Goal: Information Seeking & Learning: Learn about a topic

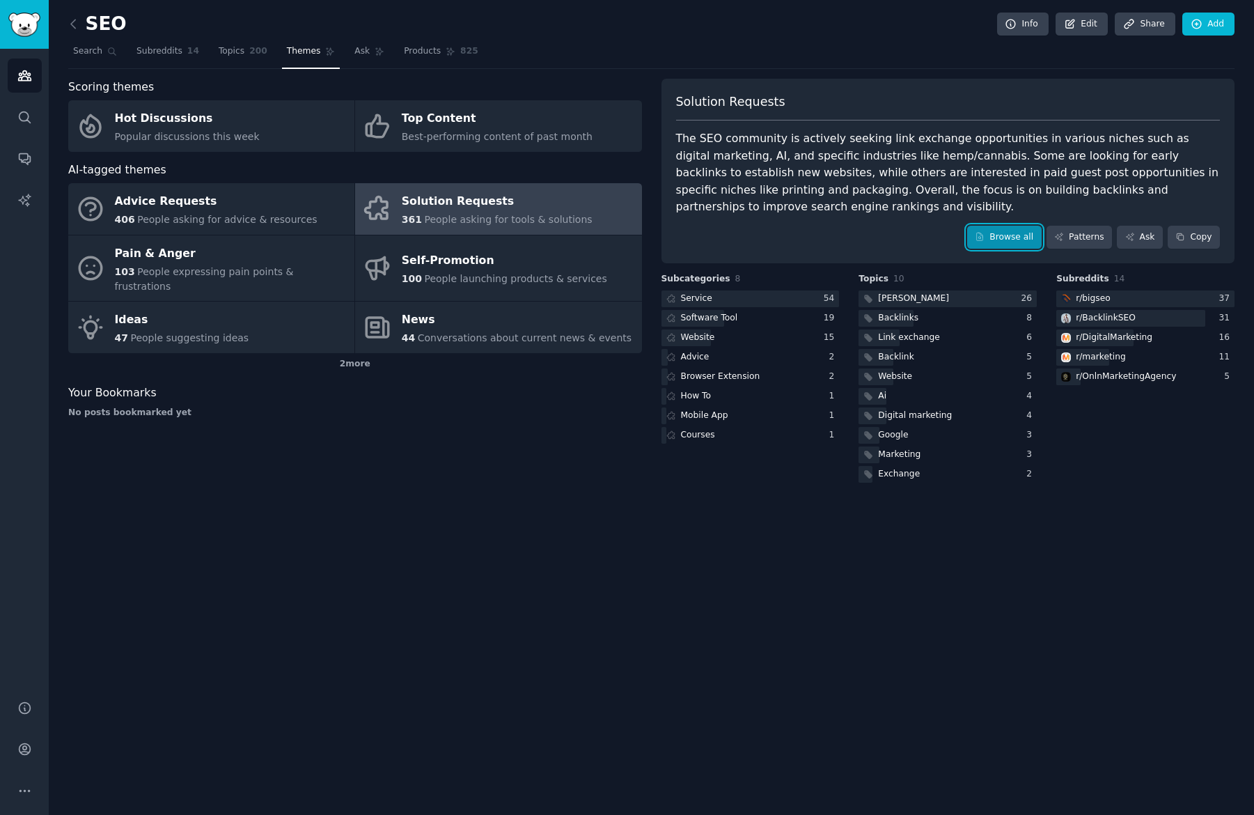
click at [995, 241] on link "Browse all" at bounding box center [1004, 238] width 75 height 24
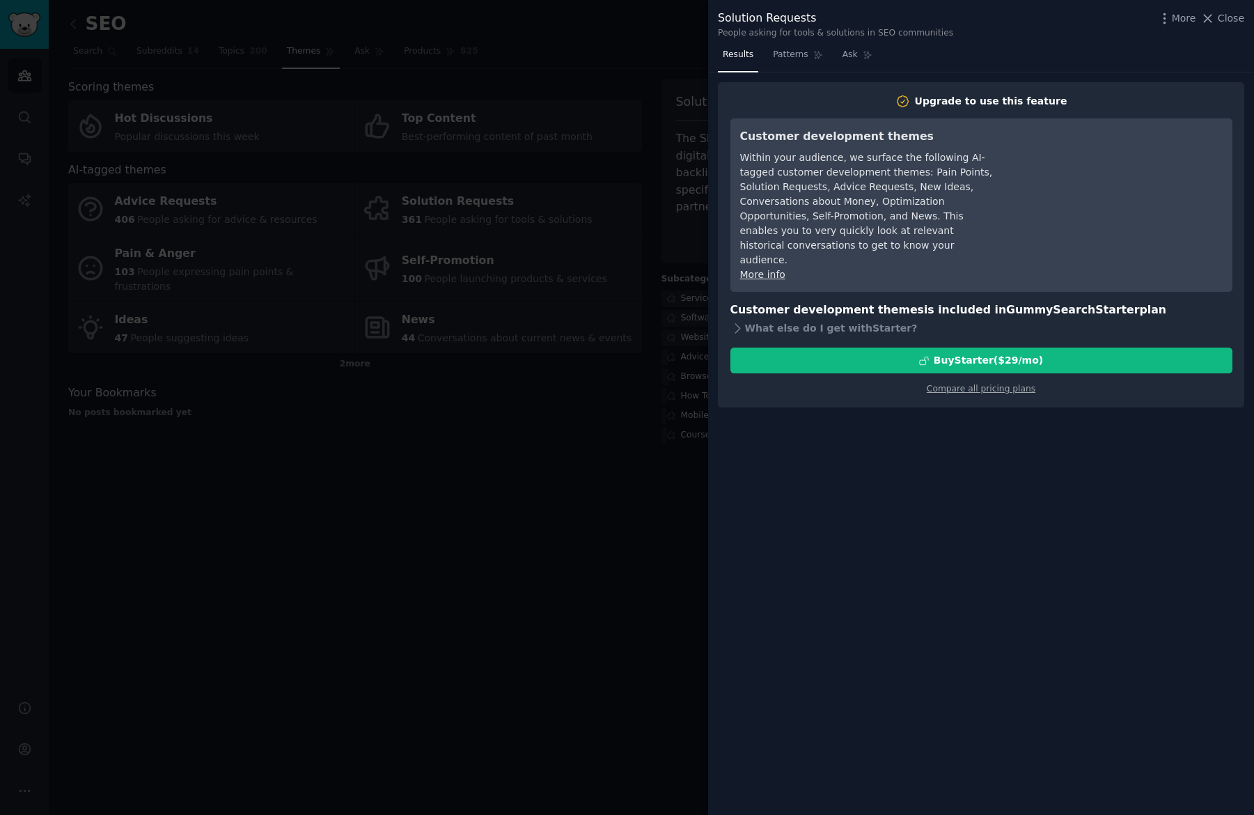
click at [614, 271] on div at bounding box center [627, 407] width 1254 height 815
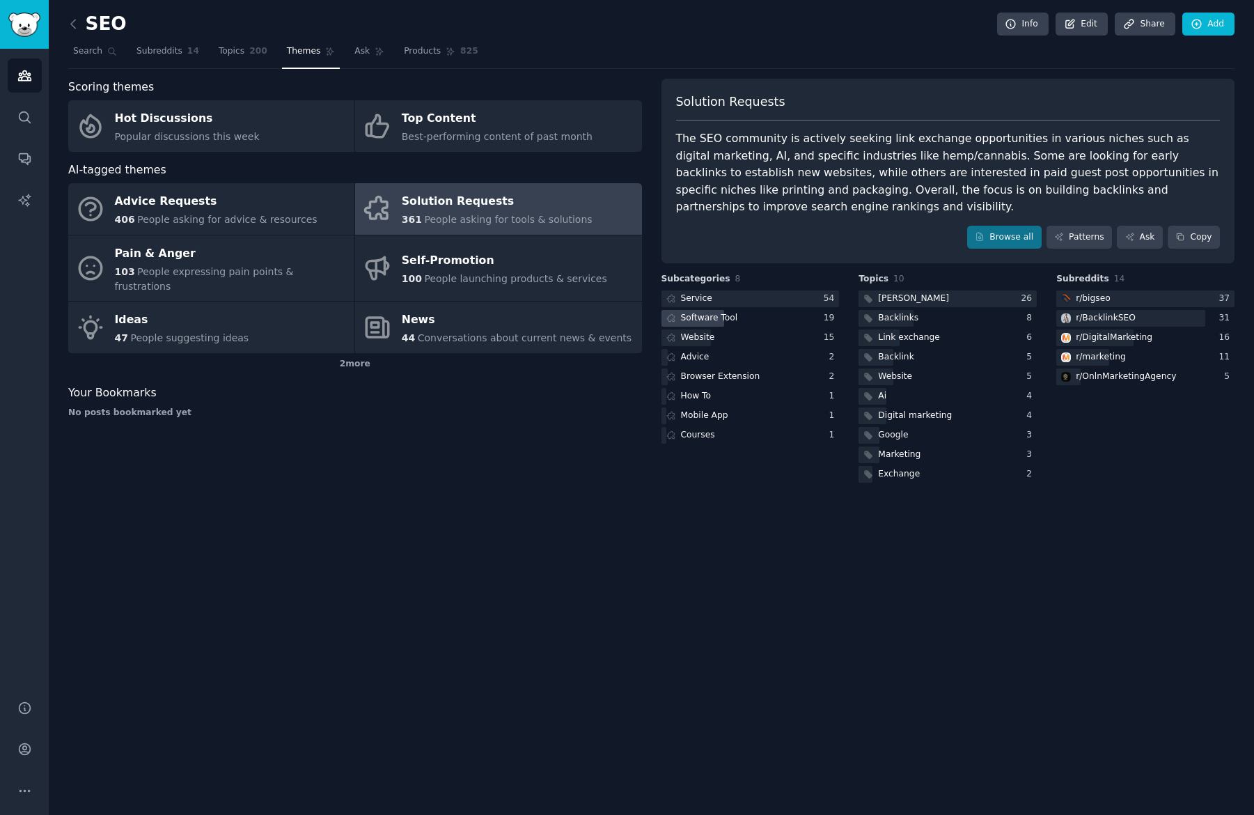
click at [703, 321] on div "Software Tool" at bounding box center [709, 318] width 57 height 13
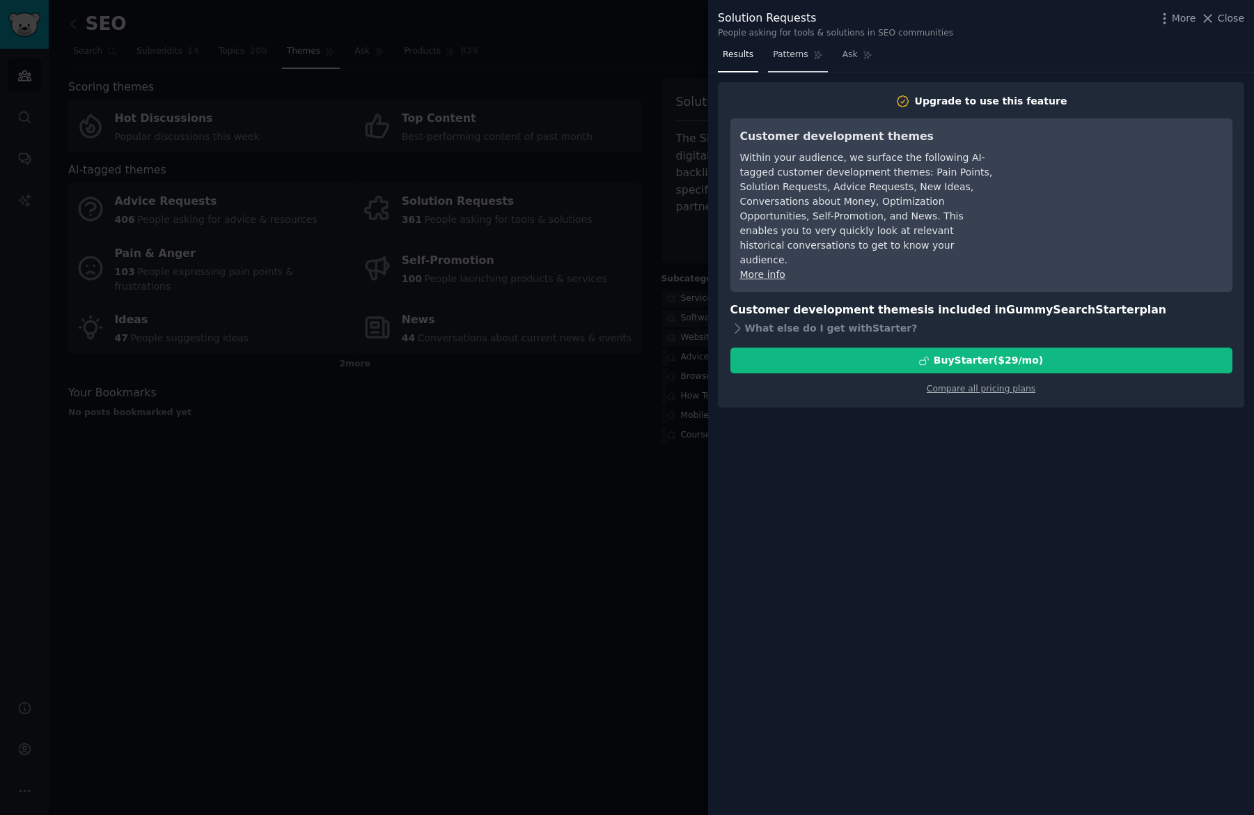
click at [768, 51] on link "Patterns" at bounding box center [797, 58] width 59 height 29
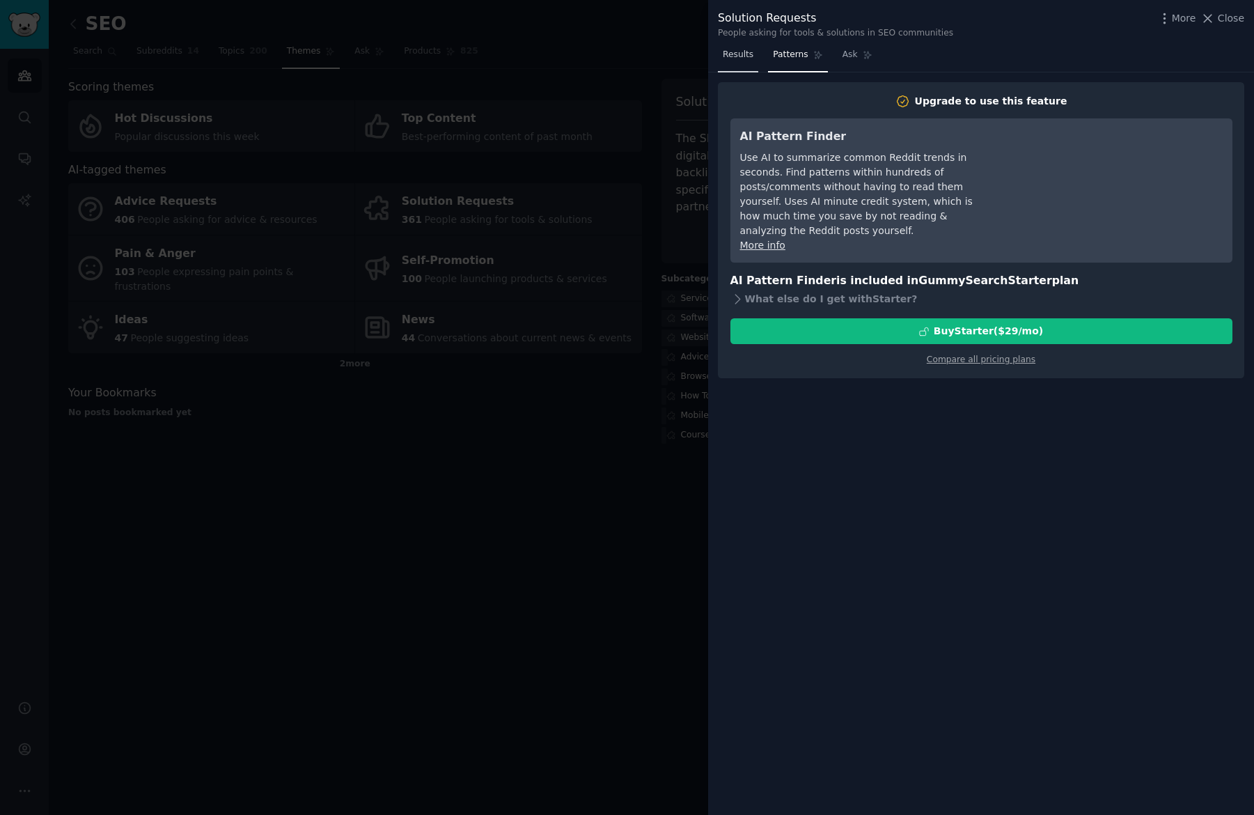
click at [720, 59] on link "Results" at bounding box center [738, 58] width 40 height 29
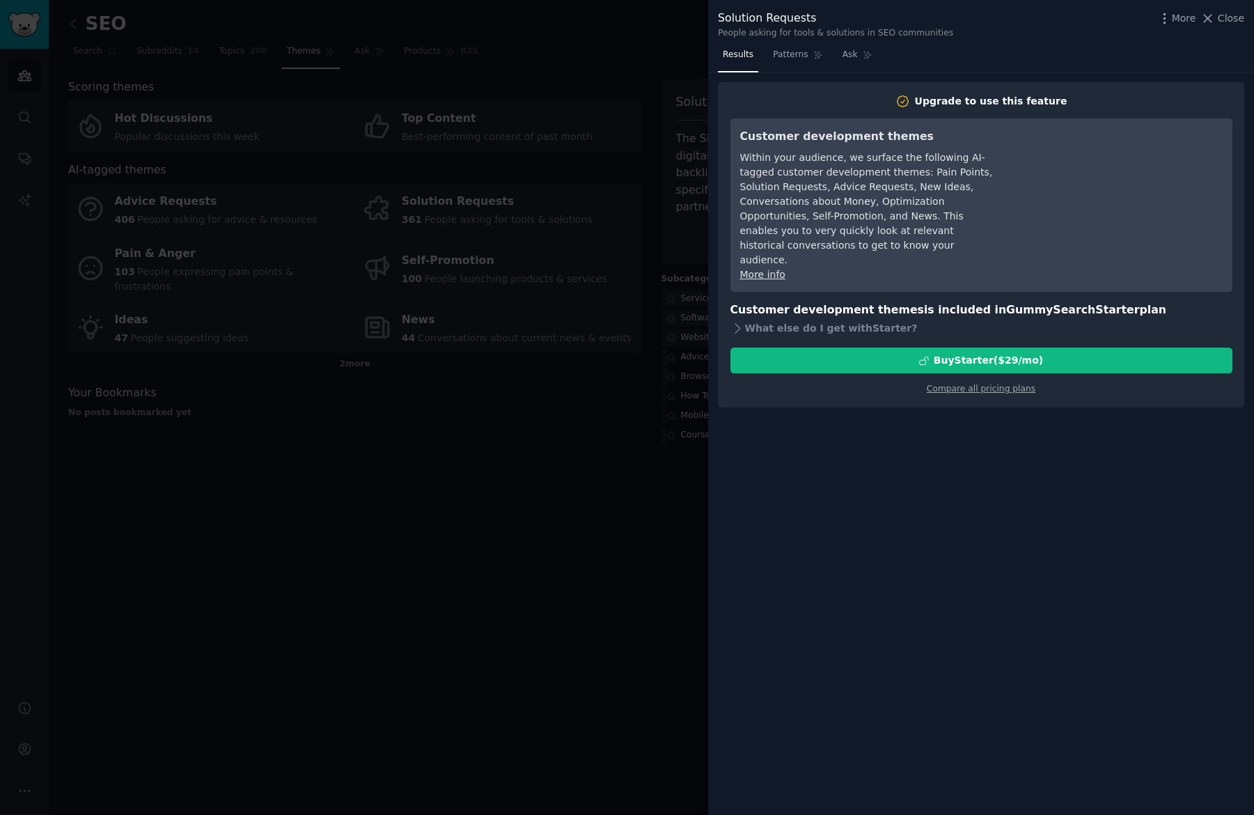
click at [538, 375] on div at bounding box center [627, 407] width 1254 height 815
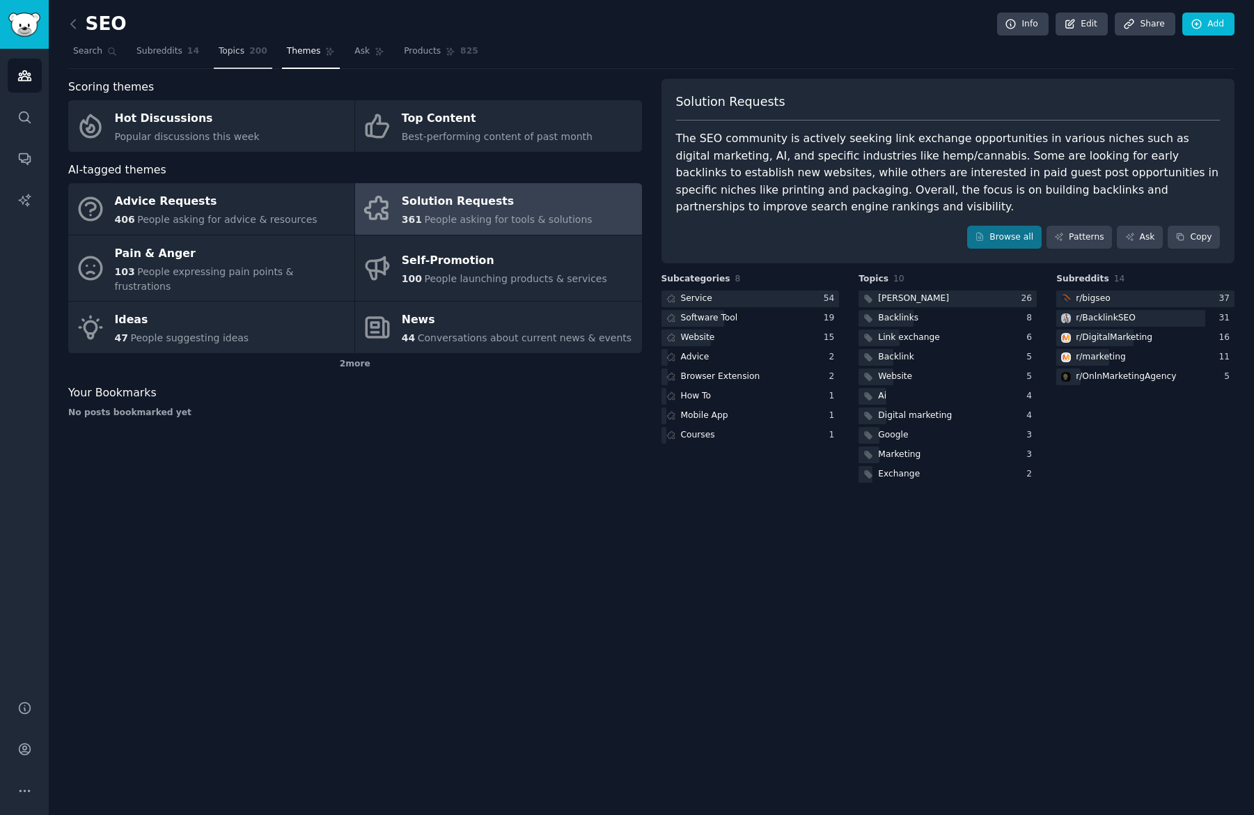
click at [249, 48] on span "200" at bounding box center [258, 51] width 18 height 13
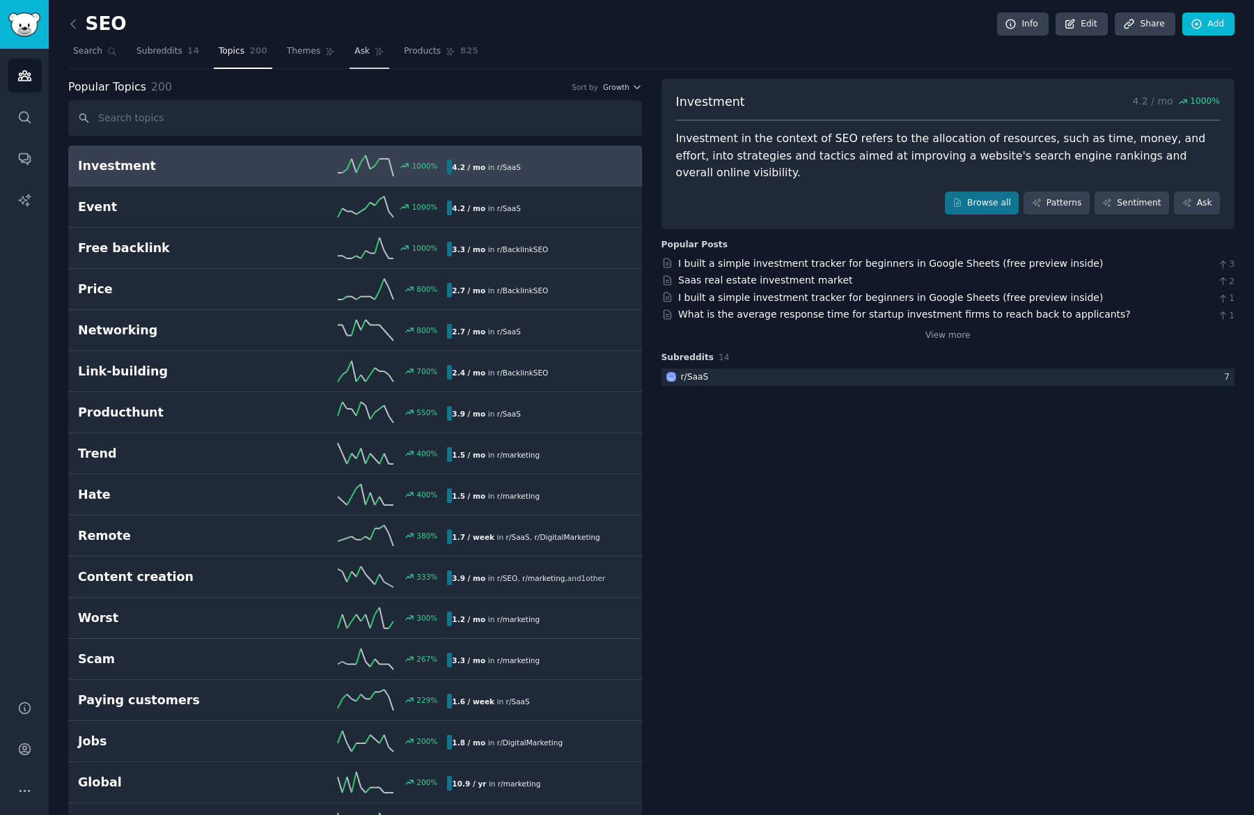
click at [362, 55] on span "Ask" at bounding box center [362, 51] width 15 height 13
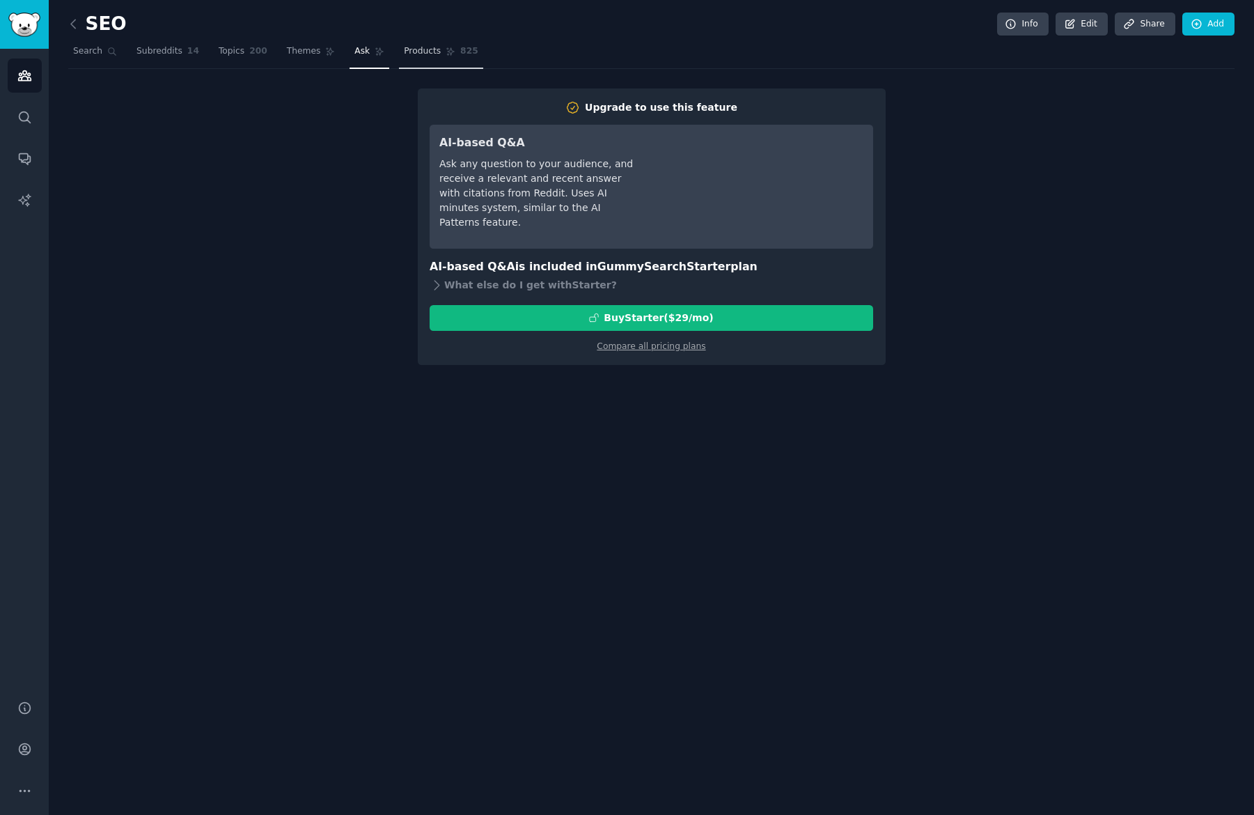
click at [404, 53] on span "Products" at bounding box center [422, 51] width 37 height 13
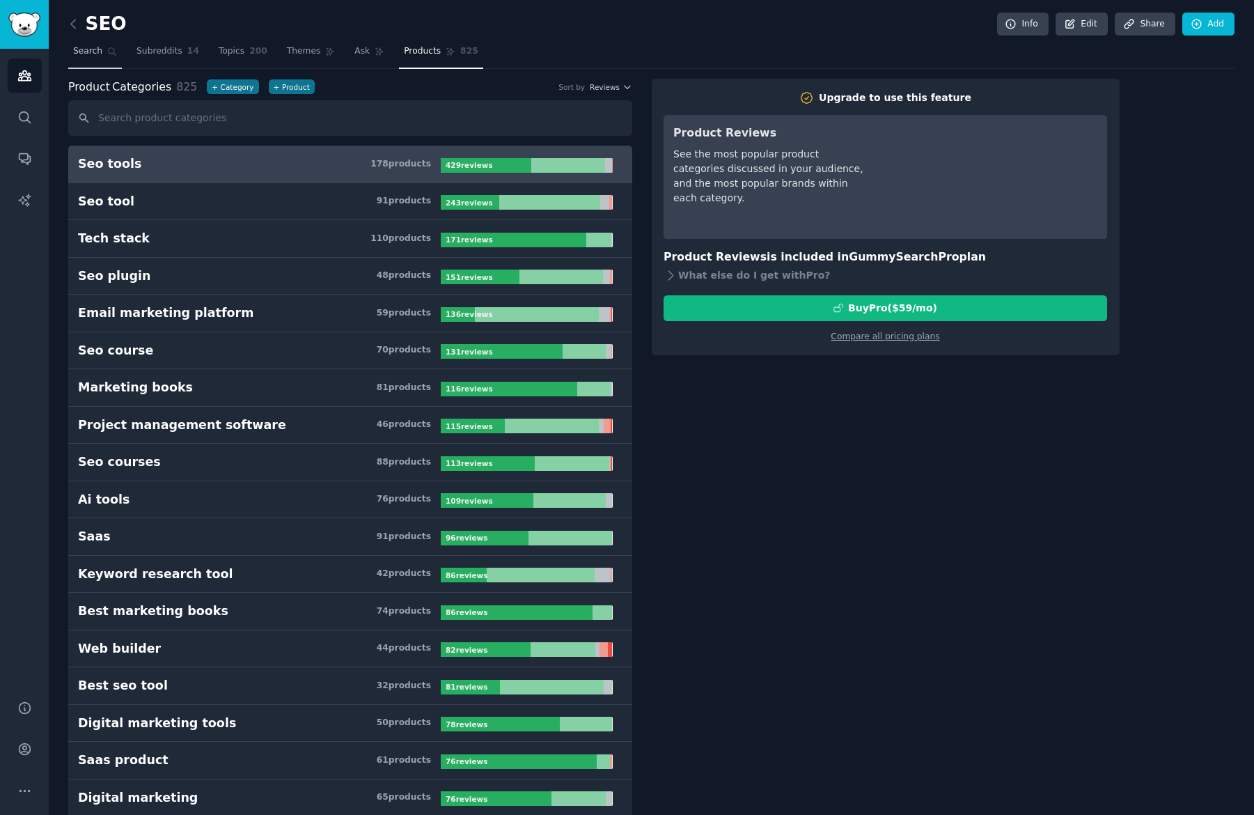
click at [114, 54] on icon at bounding box center [113, 52] width 8 height 8
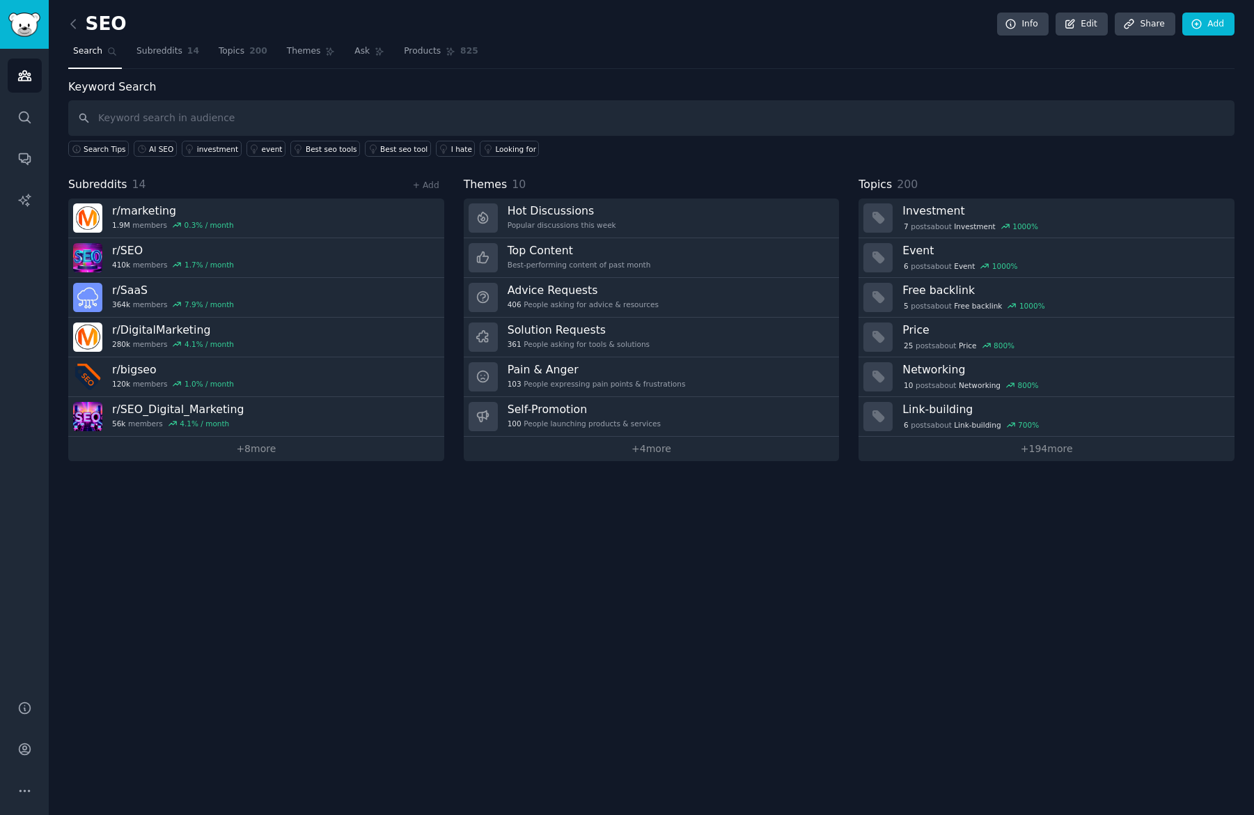
click at [81, 24] on link at bounding box center [76, 24] width 17 height 22
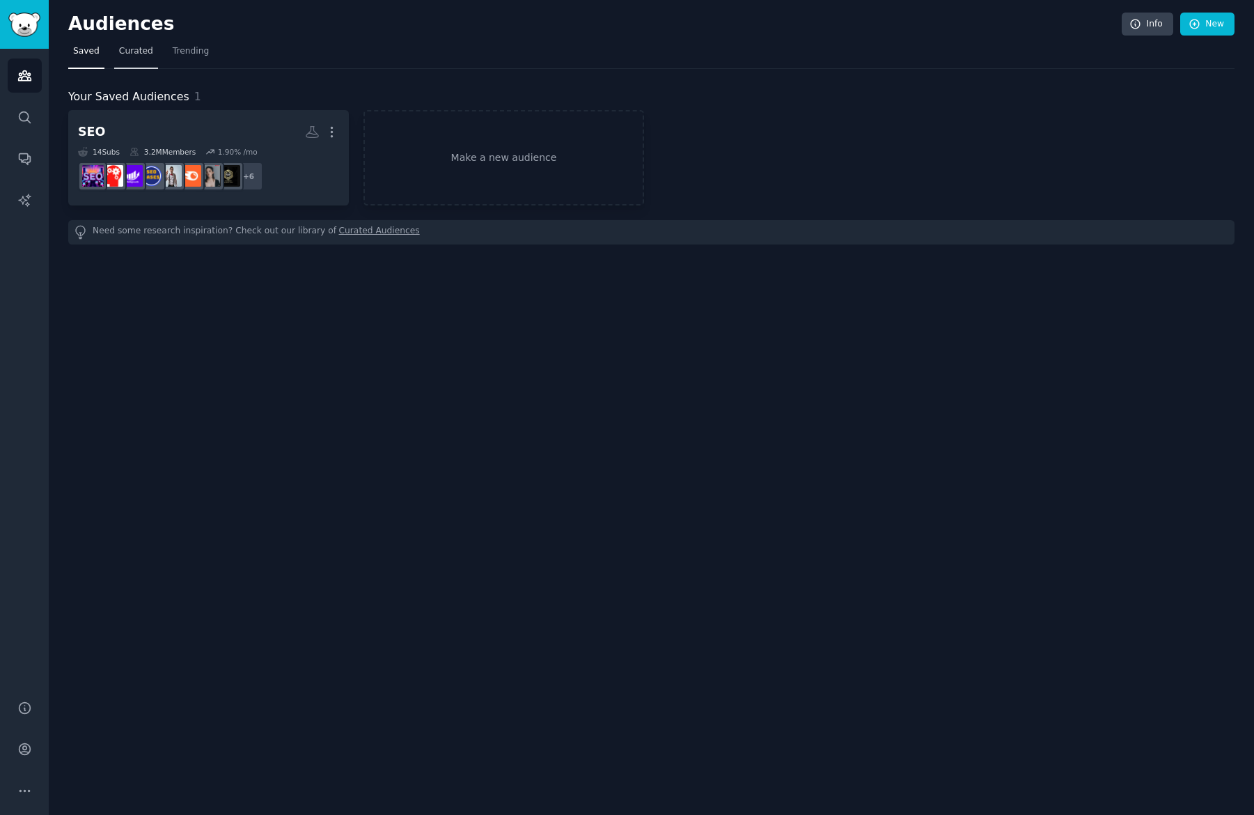
click at [146, 55] on span "Curated" at bounding box center [136, 51] width 34 height 13
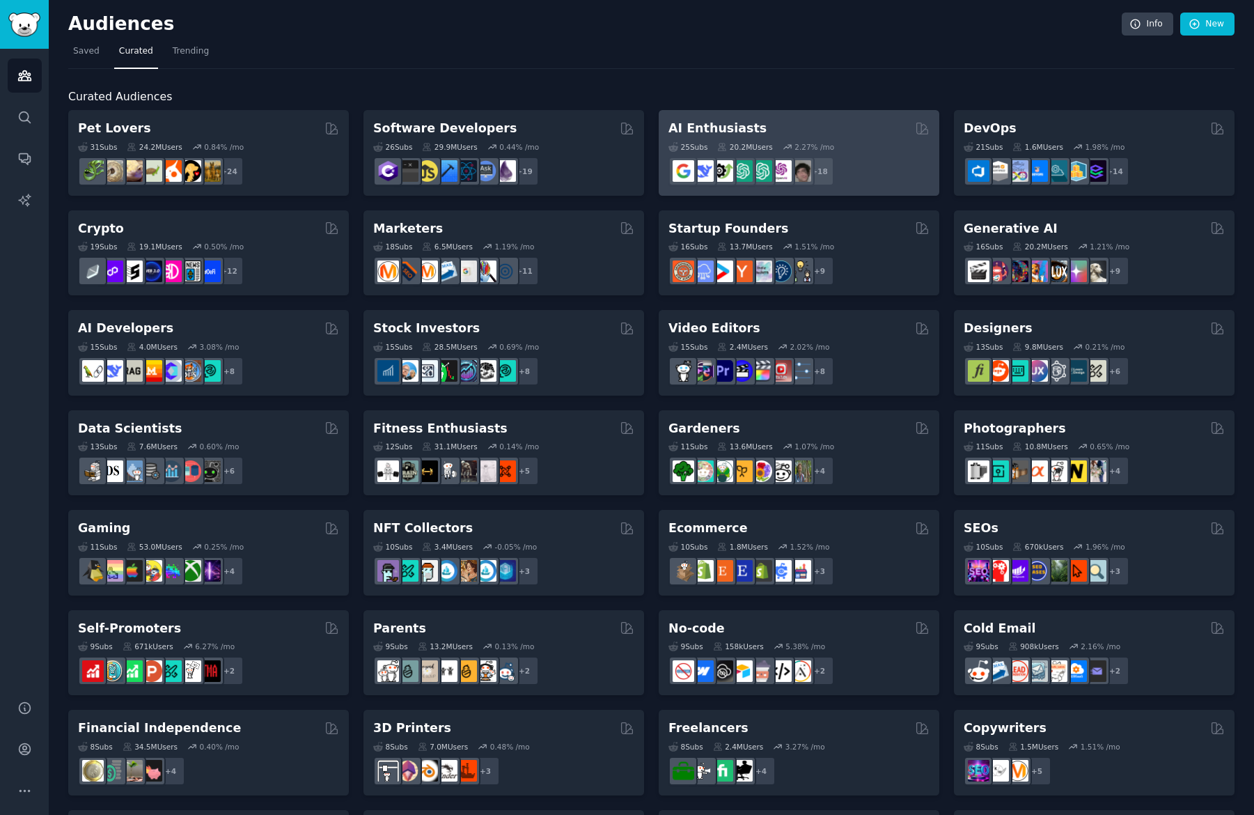
click at [711, 135] on h2 "AI Enthusiasts" at bounding box center [718, 128] width 98 height 17
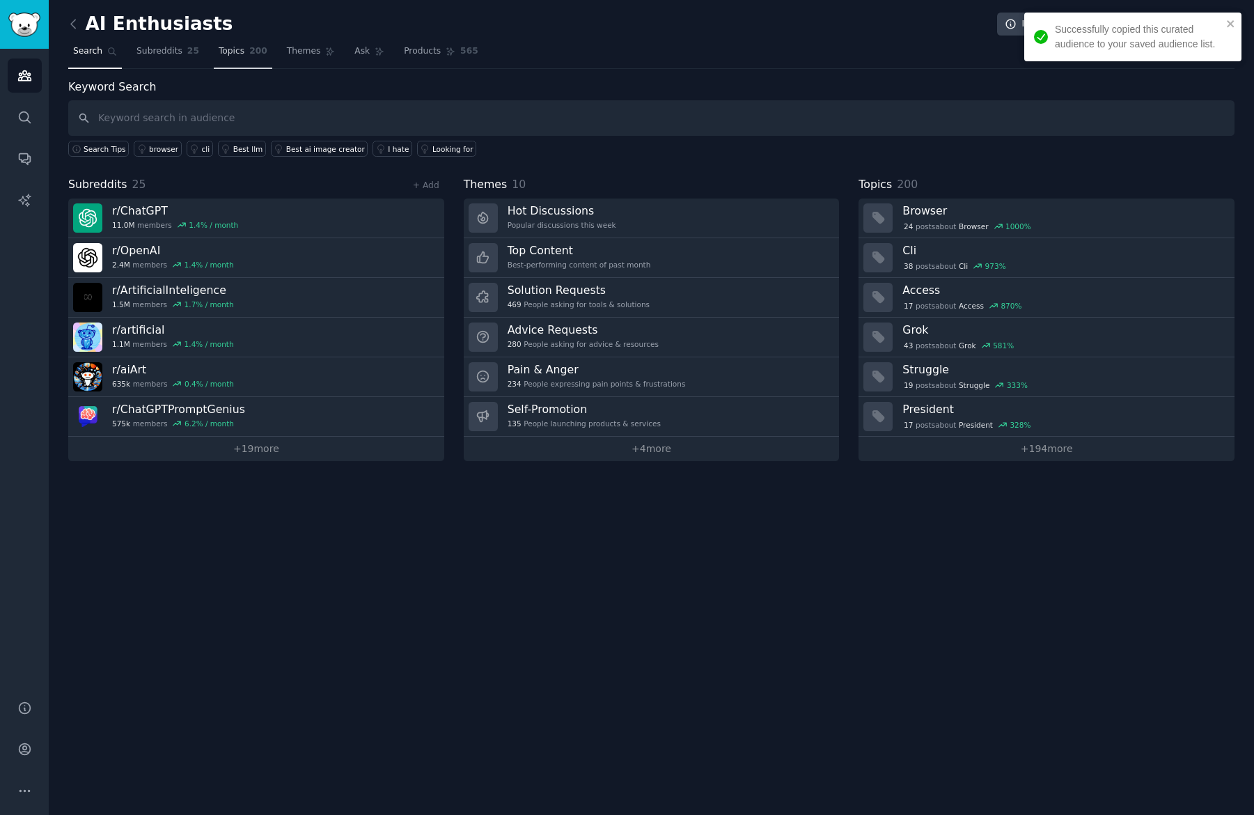
click at [222, 55] on span "Topics" at bounding box center [232, 51] width 26 height 13
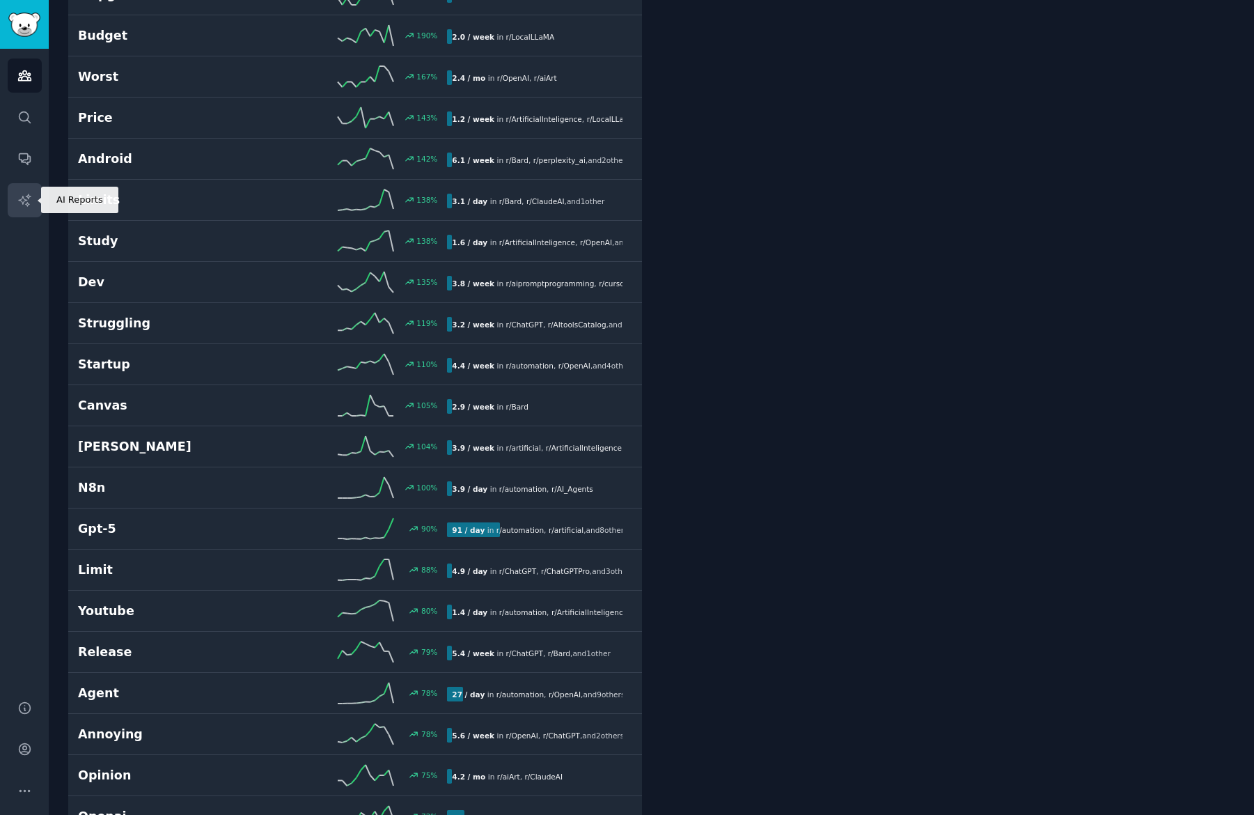
scroll to position [588, 0]
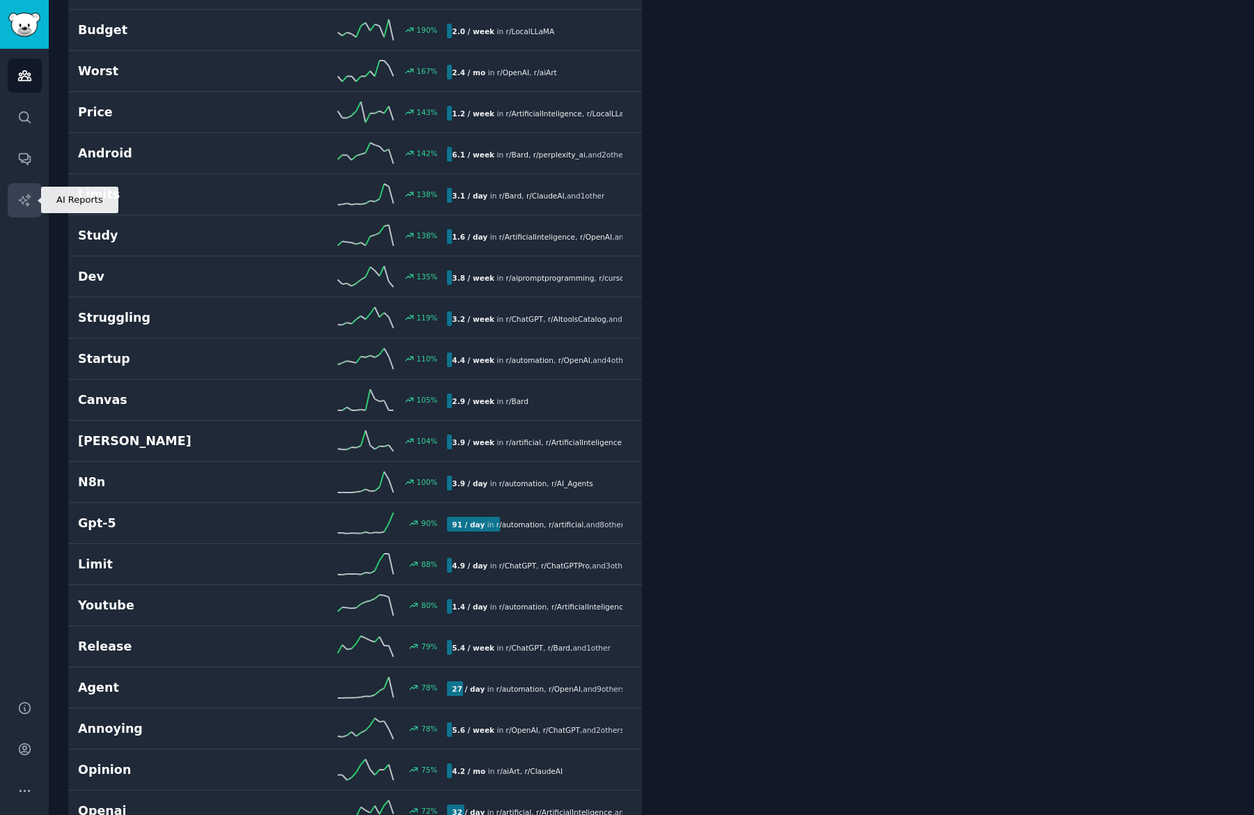
click at [30, 194] on icon "Sidebar" at bounding box center [24, 200] width 15 height 15
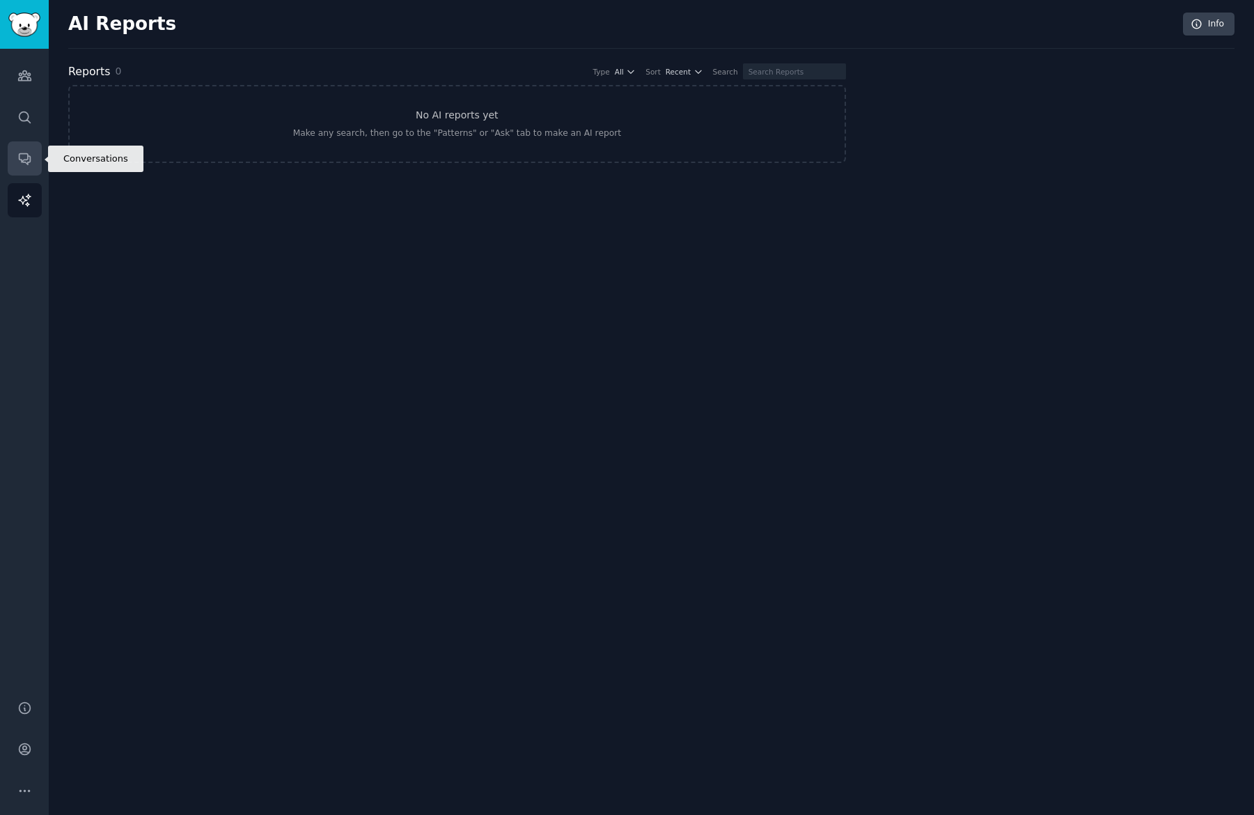
click at [33, 169] on link "Conversations" at bounding box center [25, 158] width 34 height 34
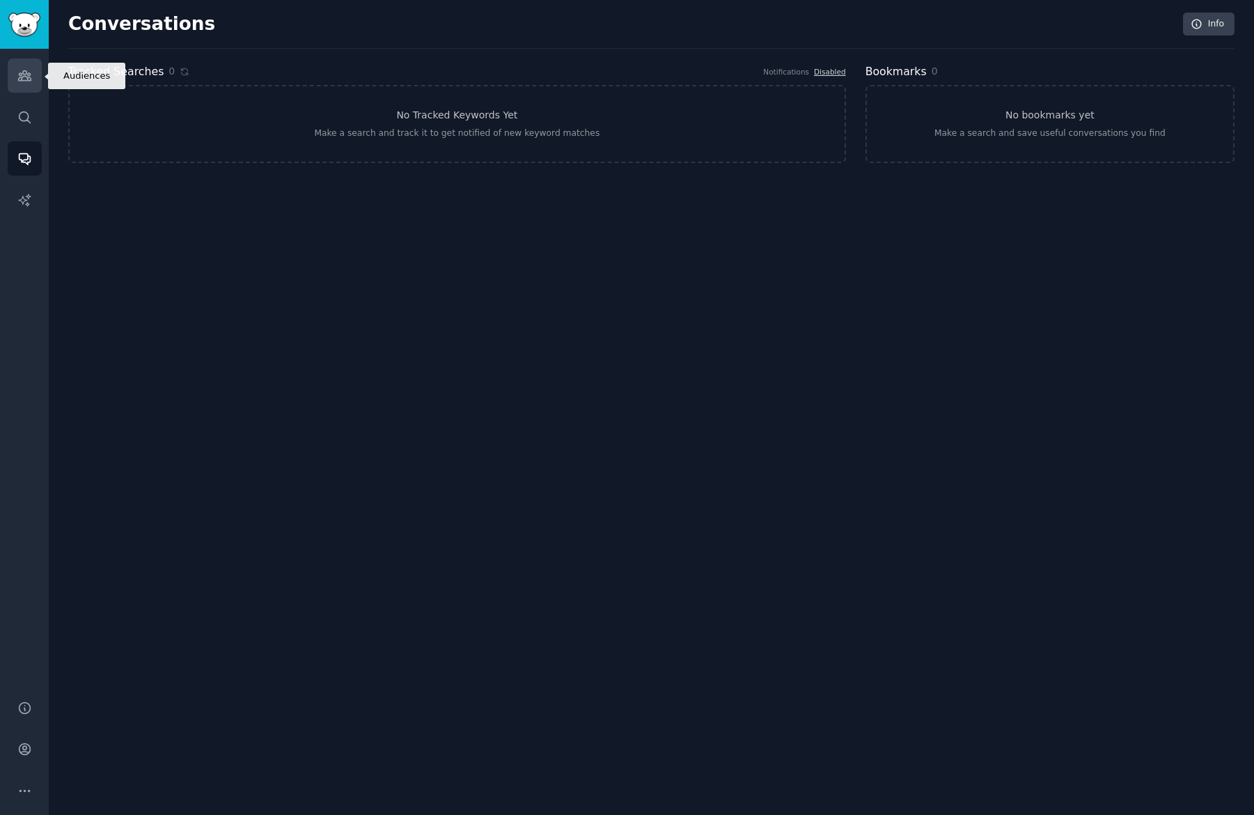
click at [29, 79] on icon "Sidebar" at bounding box center [24, 75] width 15 height 15
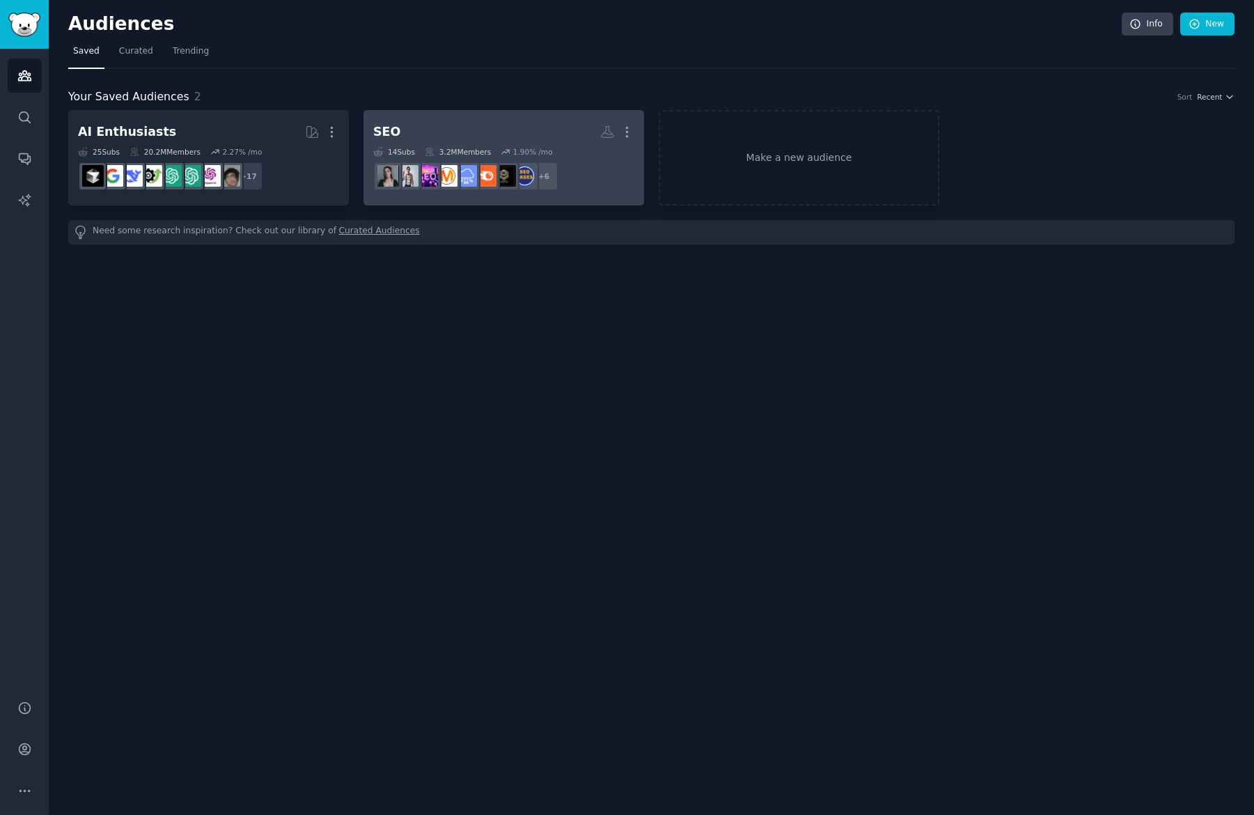
click at [433, 156] on icon at bounding box center [430, 152] width 10 height 10
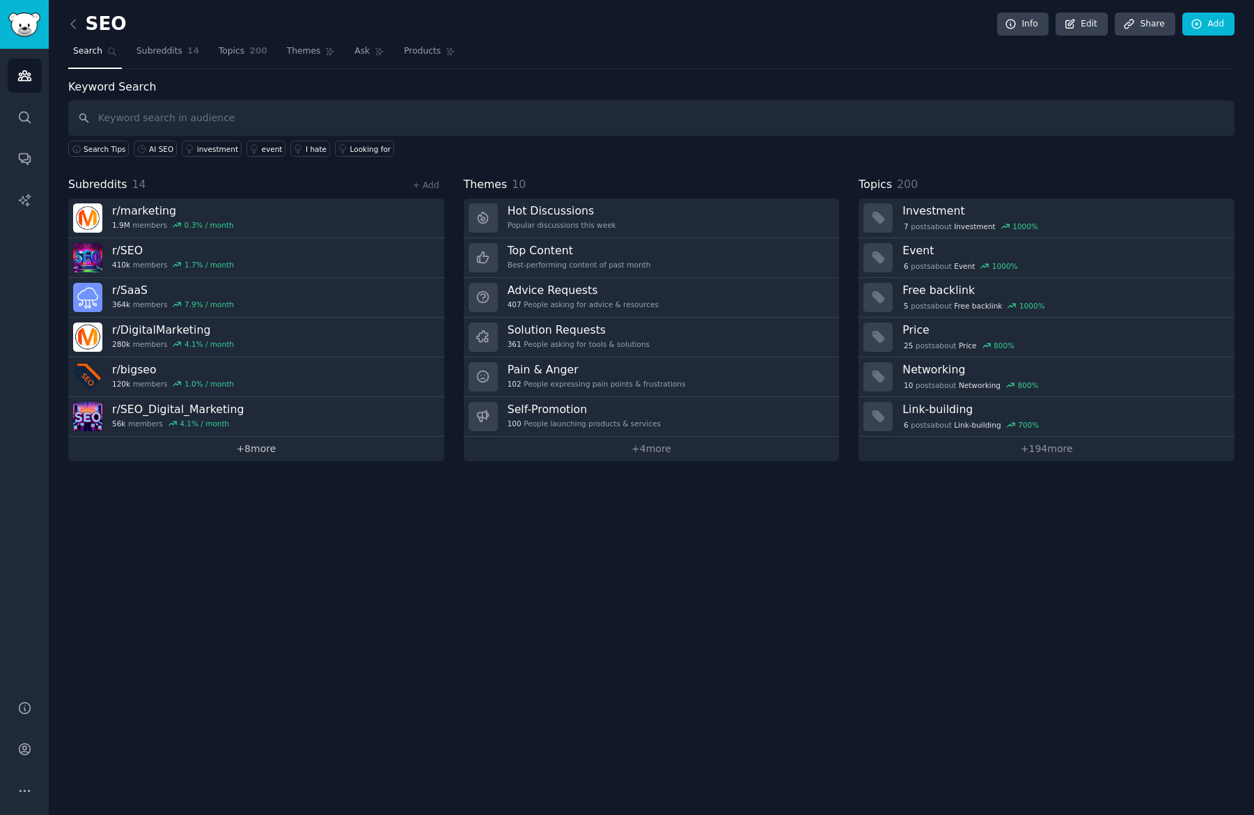
click at [281, 451] on link "+ 8 more" at bounding box center [256, 449] width 376 height 24
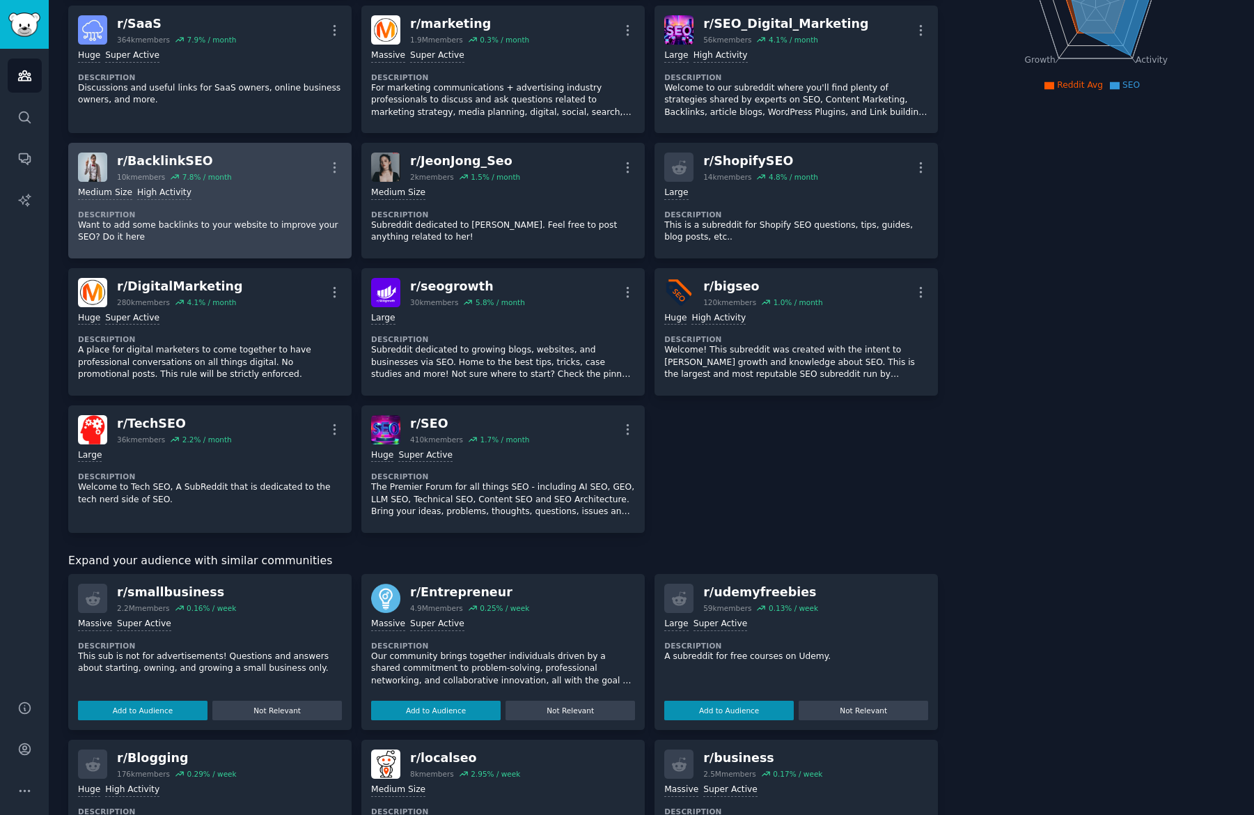
scroll to position [235, 0]
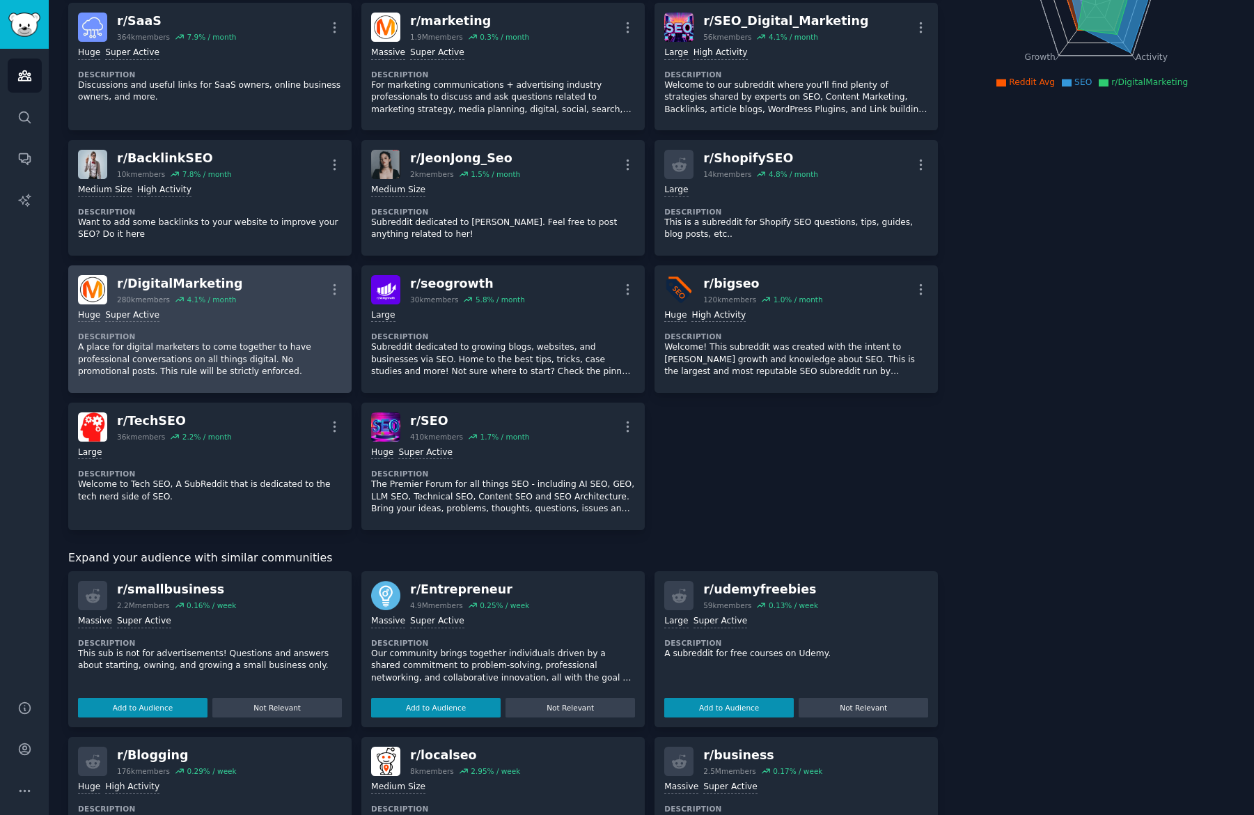
click at [162, 333] on dt "Description" at bounding box center [210, 337] width 264 height 10
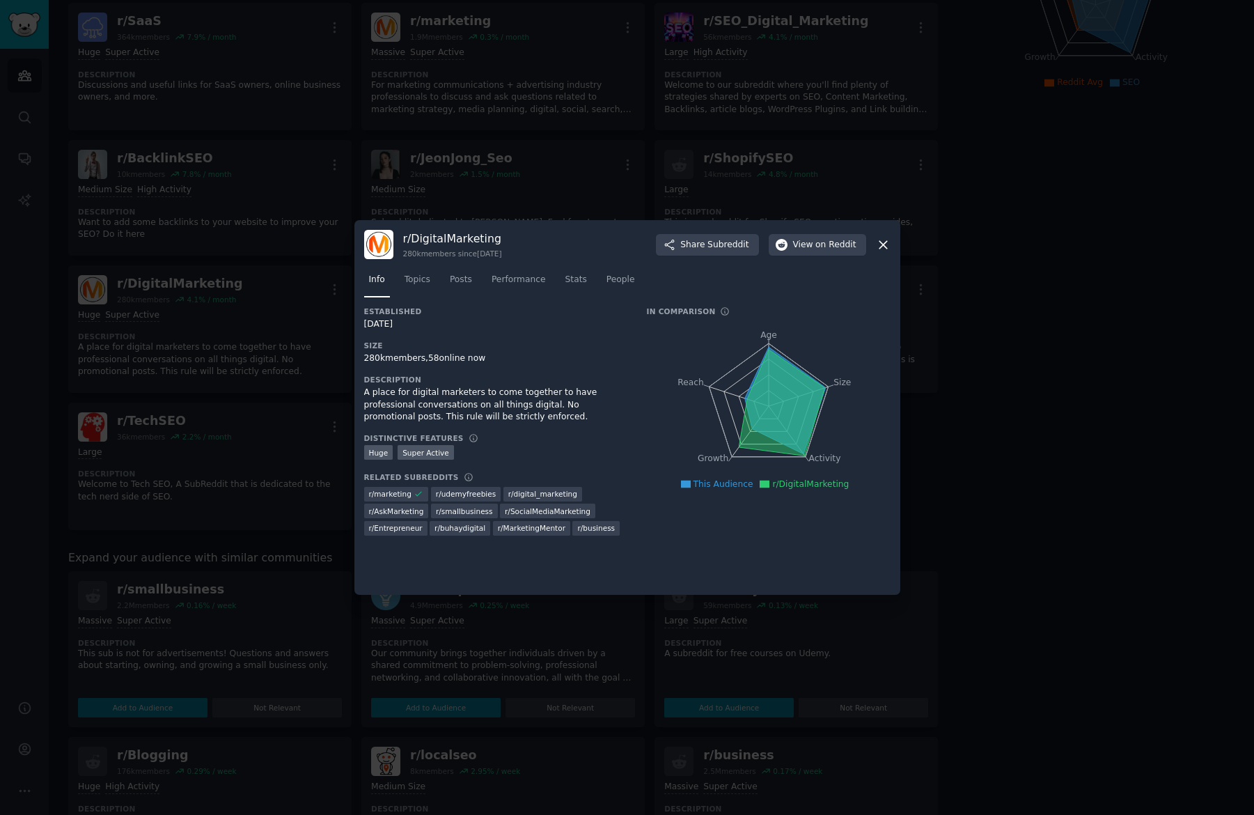
click at [492, 435] on div "Distinctive Features" at bounding box center [495, 438] width 263 height 10
click at [423, 277] on span "Topics" at bounding box center [418, 280] width 26 height 13
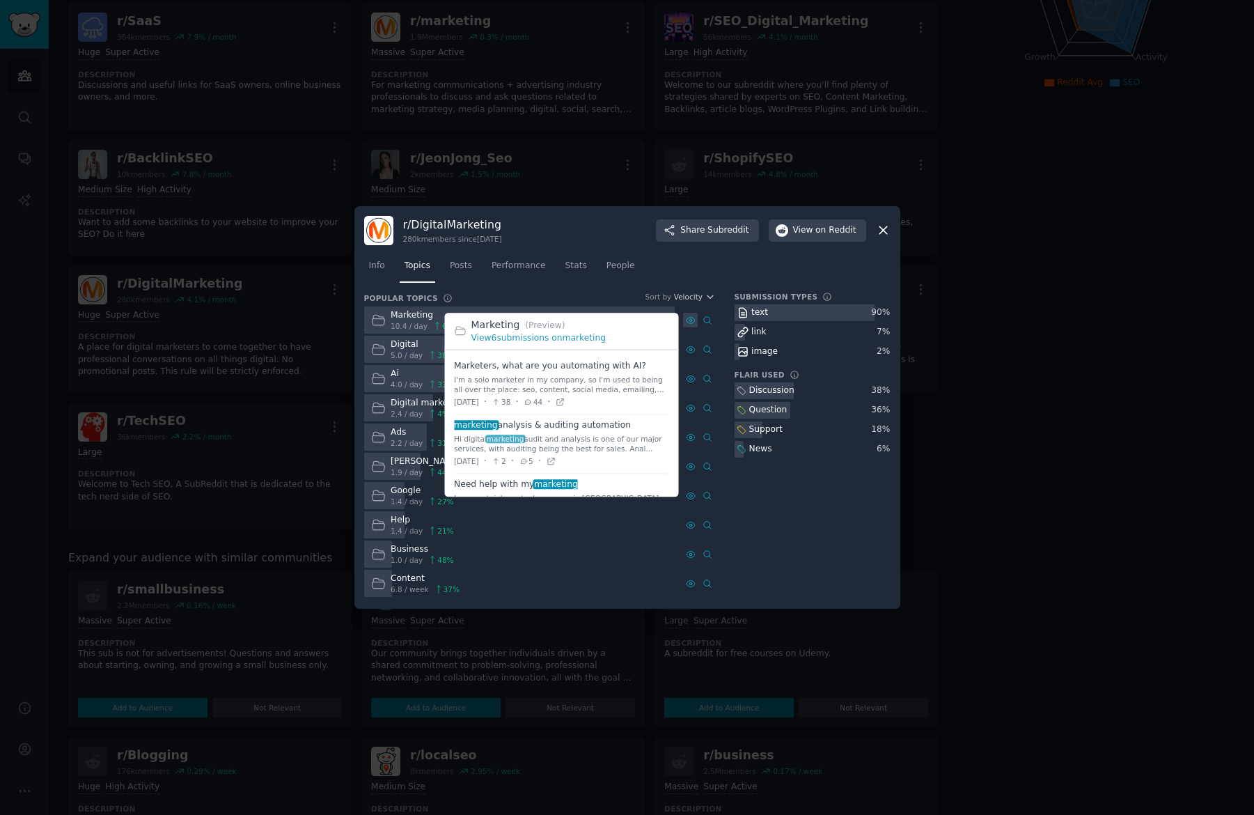
click at [695, 324] on icon at bounding box center [691, 321] width 10 height 10
click at [611, 365] on span at bounding box center [561, 385] width 215 height 59
click at [515, 338] on link "View 6 submissions on marketing" at bounding box center [539, 338] width 135 height 10
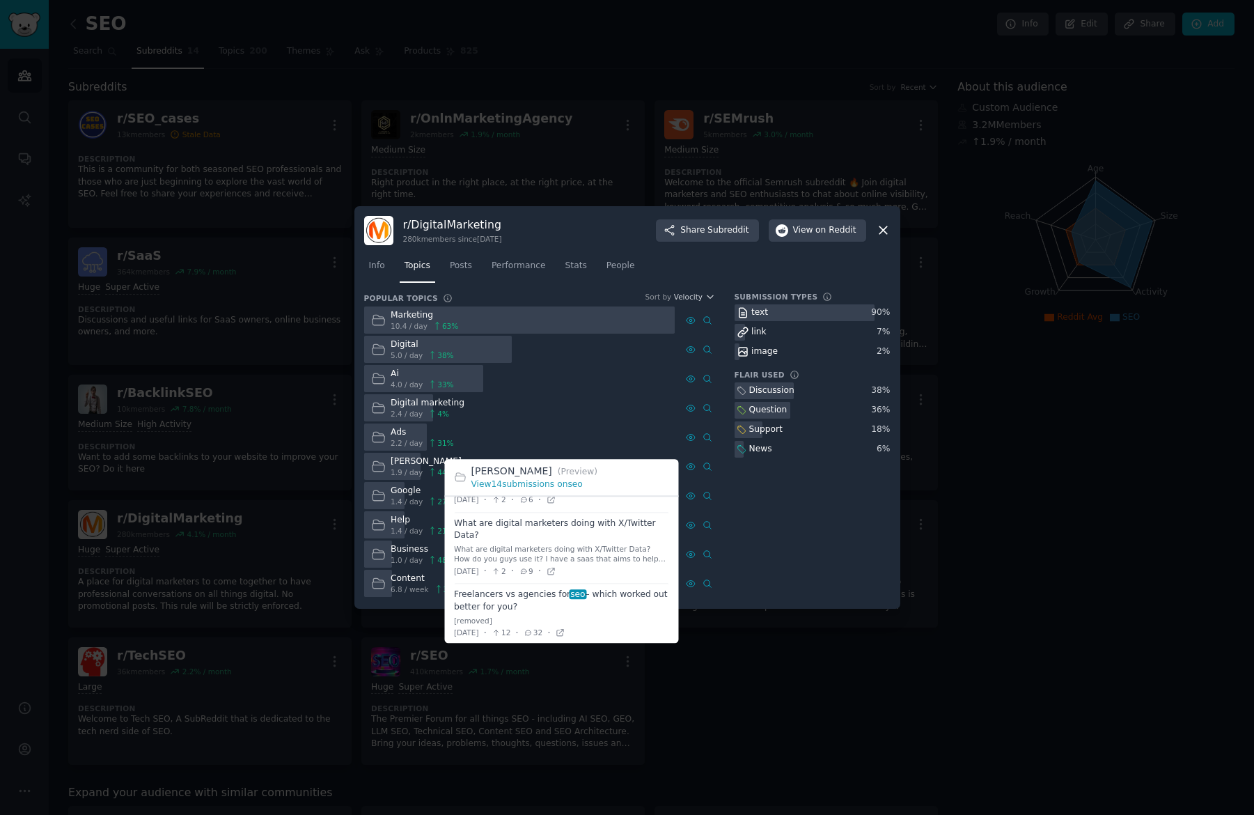
scroll to position [84, 0]
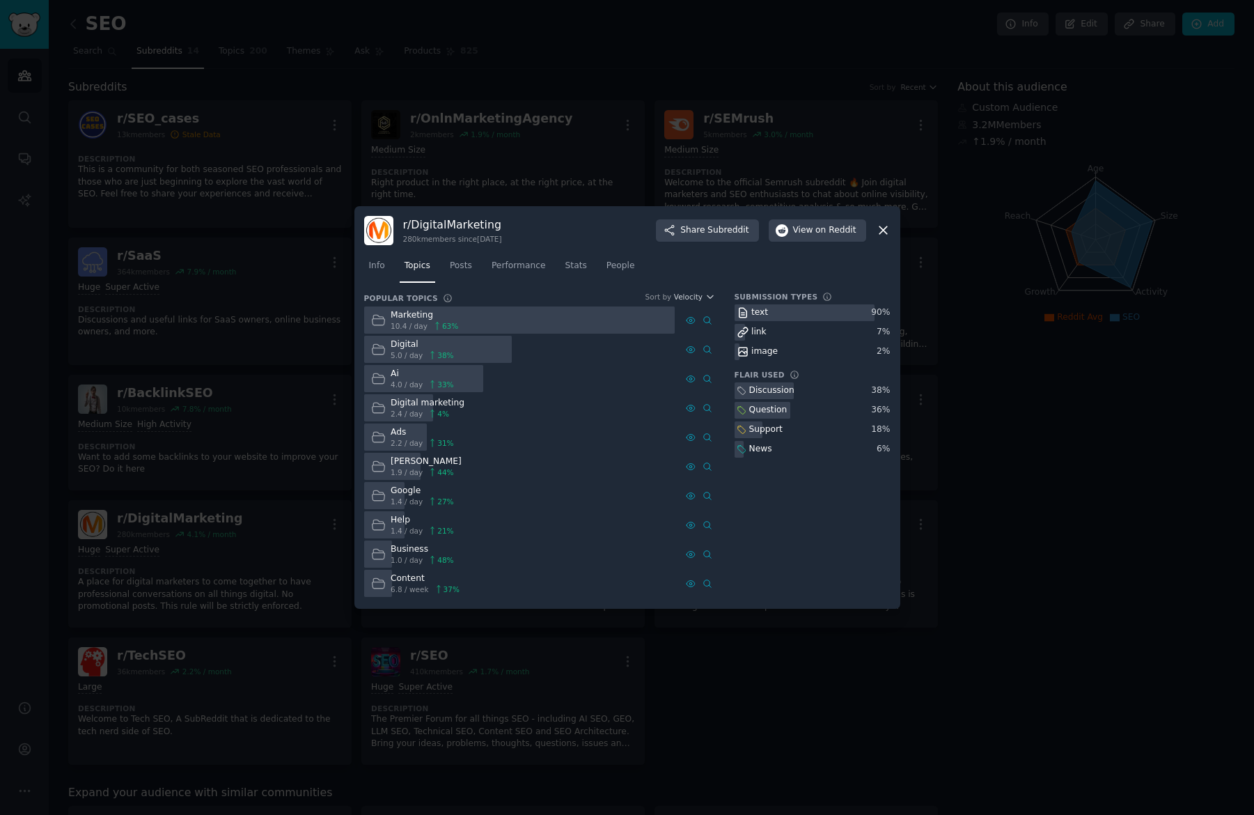
click at [282, 417] on div at bounding box center [627, 407] width 1254 height 815
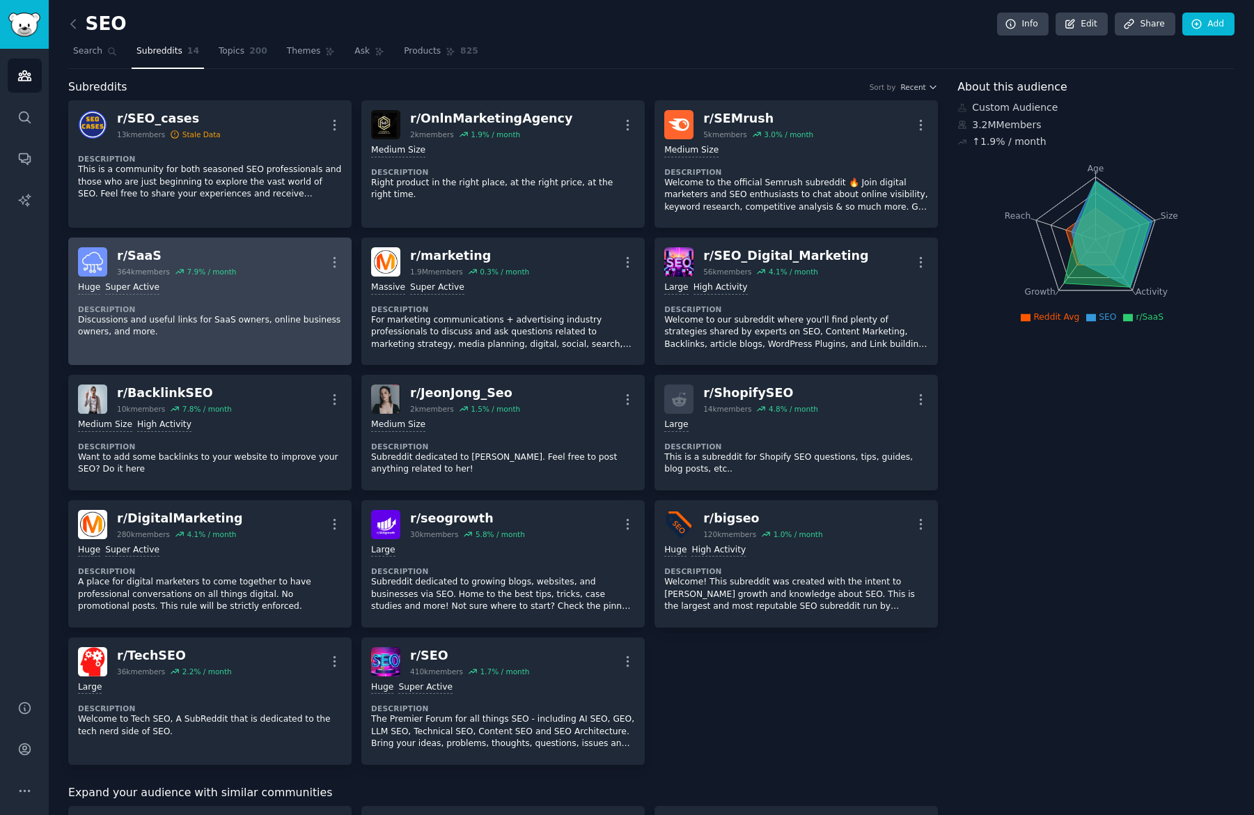
click at [261, 299] on div "Huge Super Active Description Discussions and useful links for SaaS owners, onl…" at bounding box center [210, 310] width 264 height 67
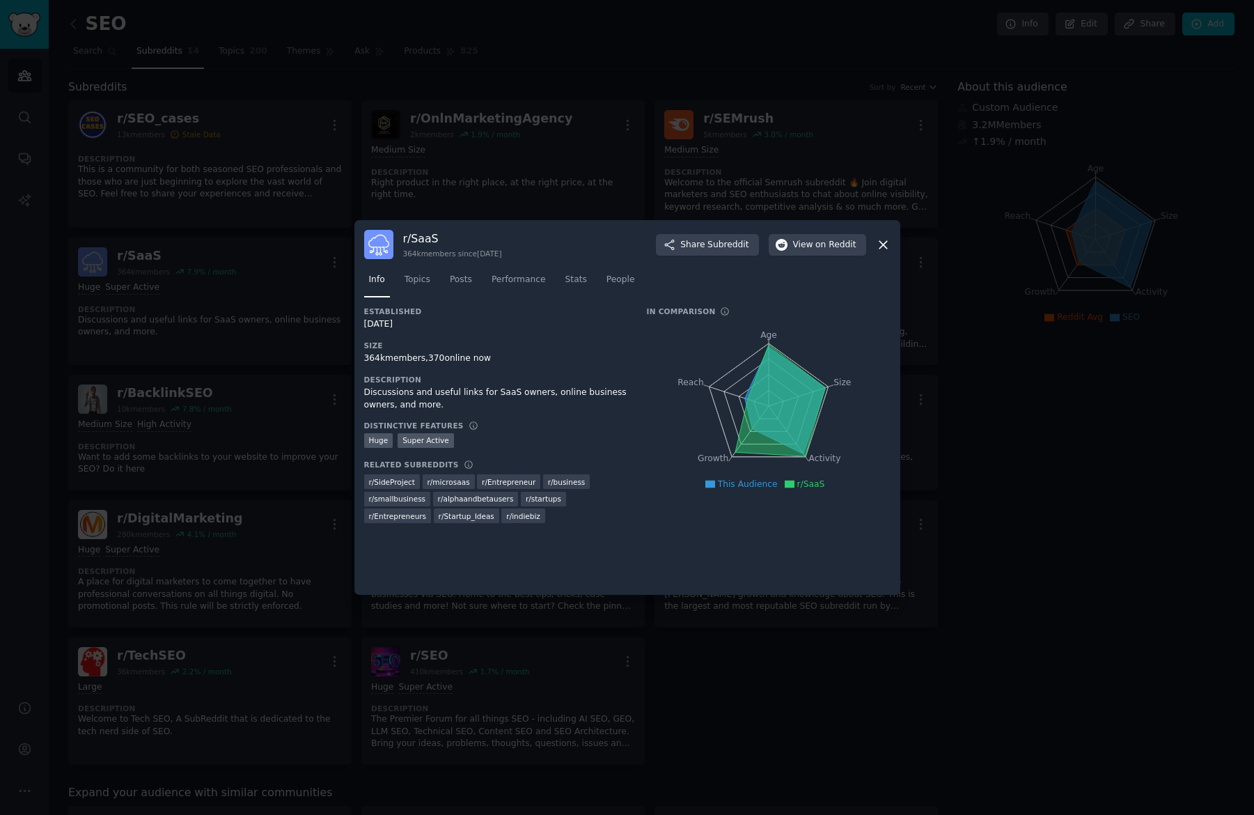
click at [395, 281] on nav "Info Topics Posts Performance Stats People" at bounding box center [627, 283] width 527 height 29
click at [423, 280] on span "Topics" at bounding box center [418, 280] width 26 height 13
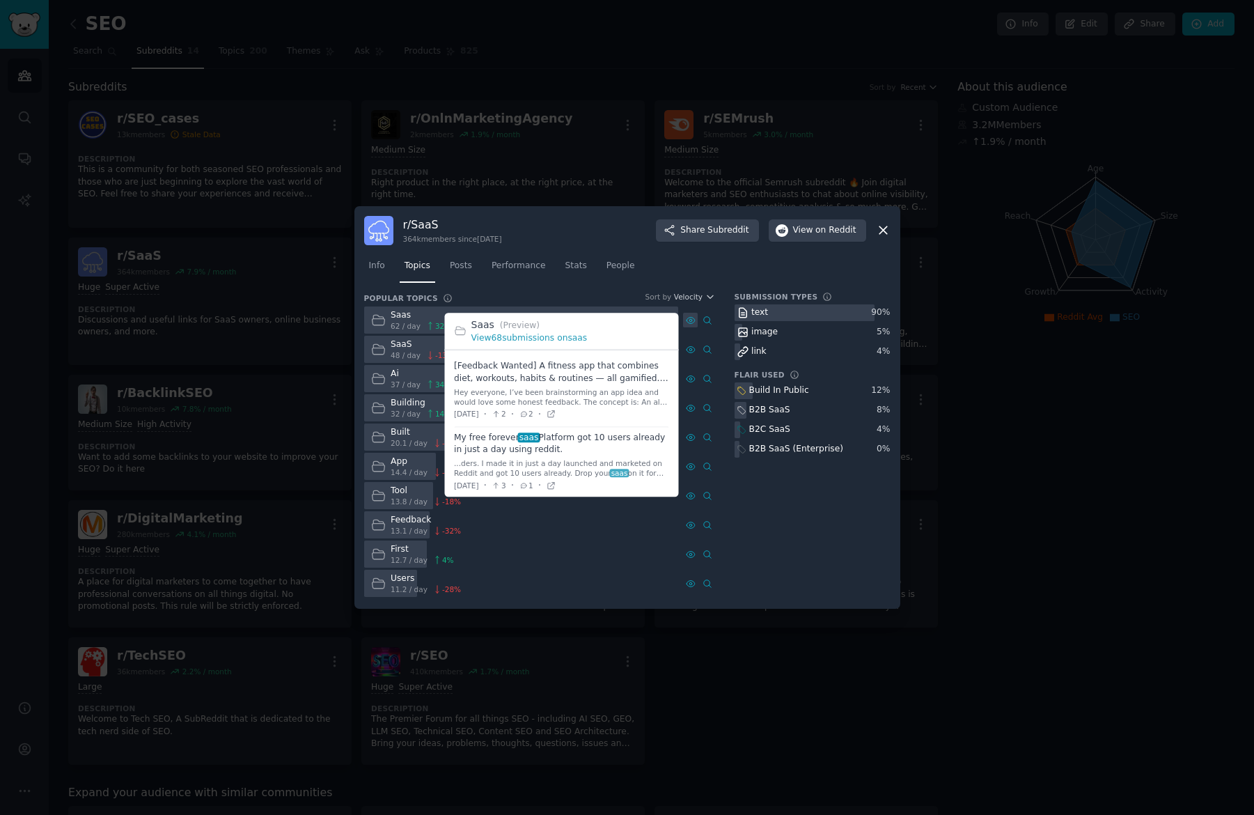
click at [684, 323] on div at bounding box center [690, 320] width 15 height 15
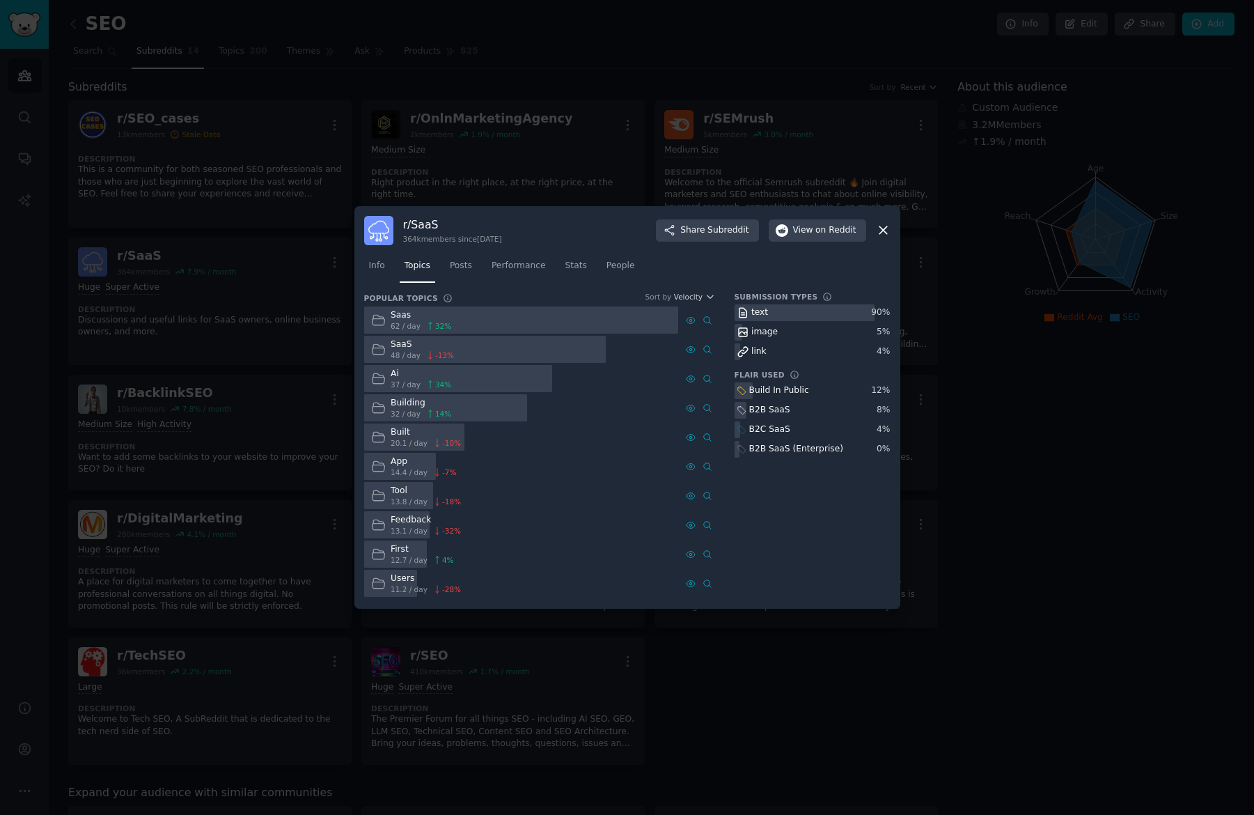
click at [249, 385] on div at bounding box center [627, 407] width 1254 height 815
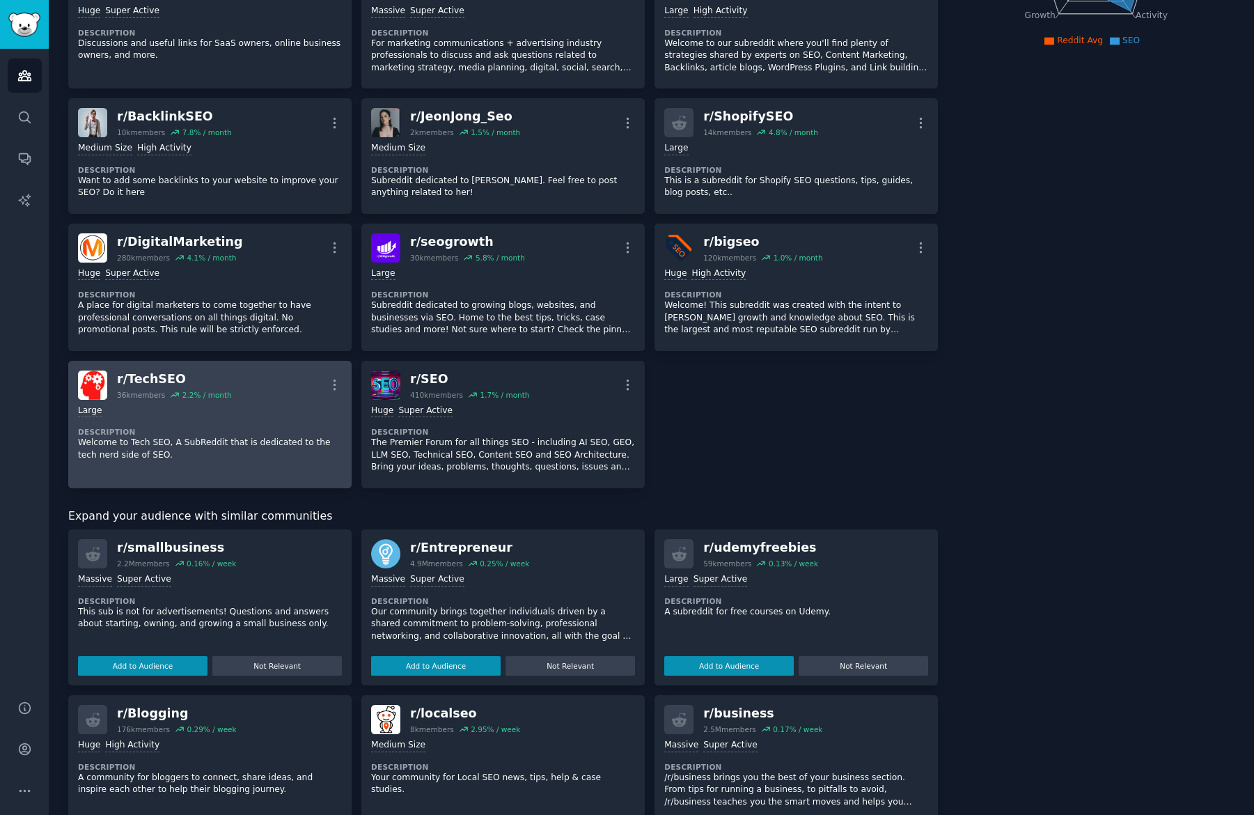
scroll to position [275, 0]
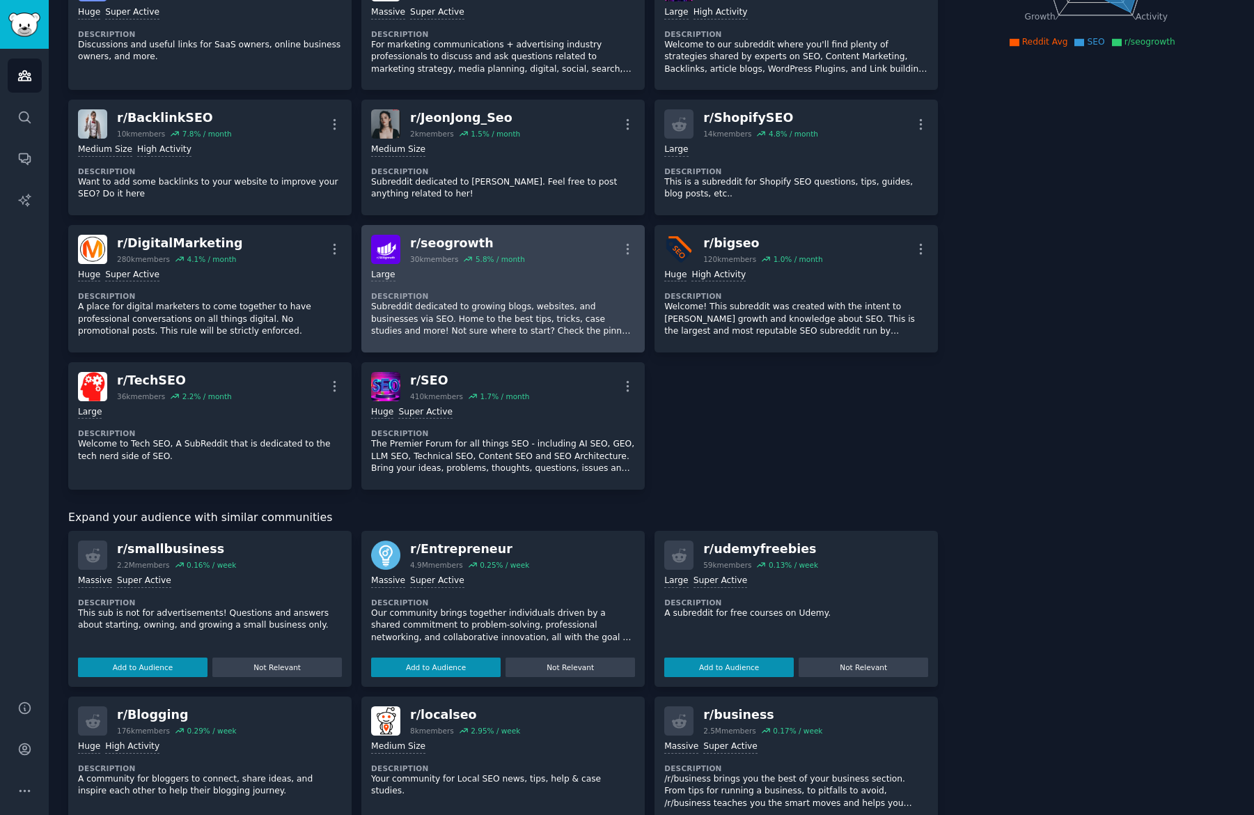
click at [499, 310] on p "Subreddit dedicated to growing blogs, websites, and businesses via SEO. Home to…" at bounding box center [503, 319] width 264 height 37
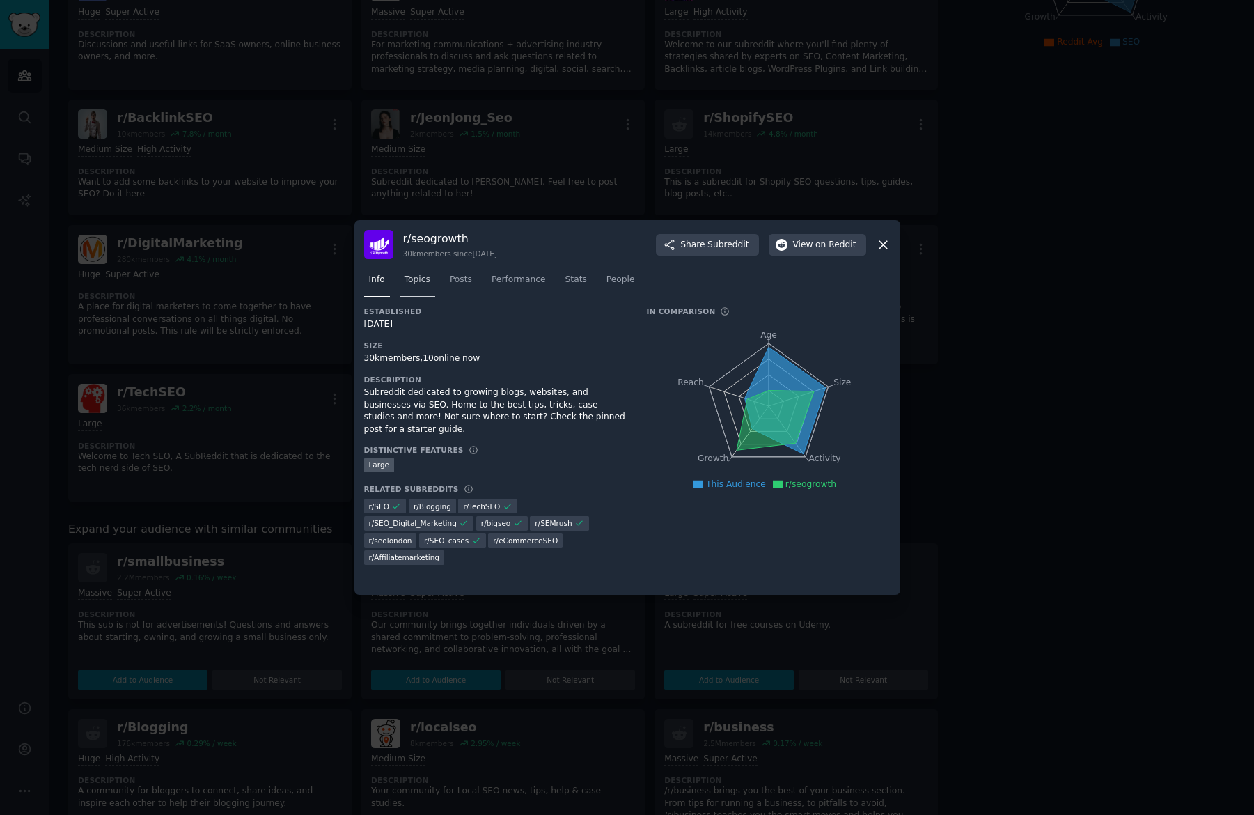
click at [422, 280] on span "Topics" at bounding box center [418, 280] width 26 height 13
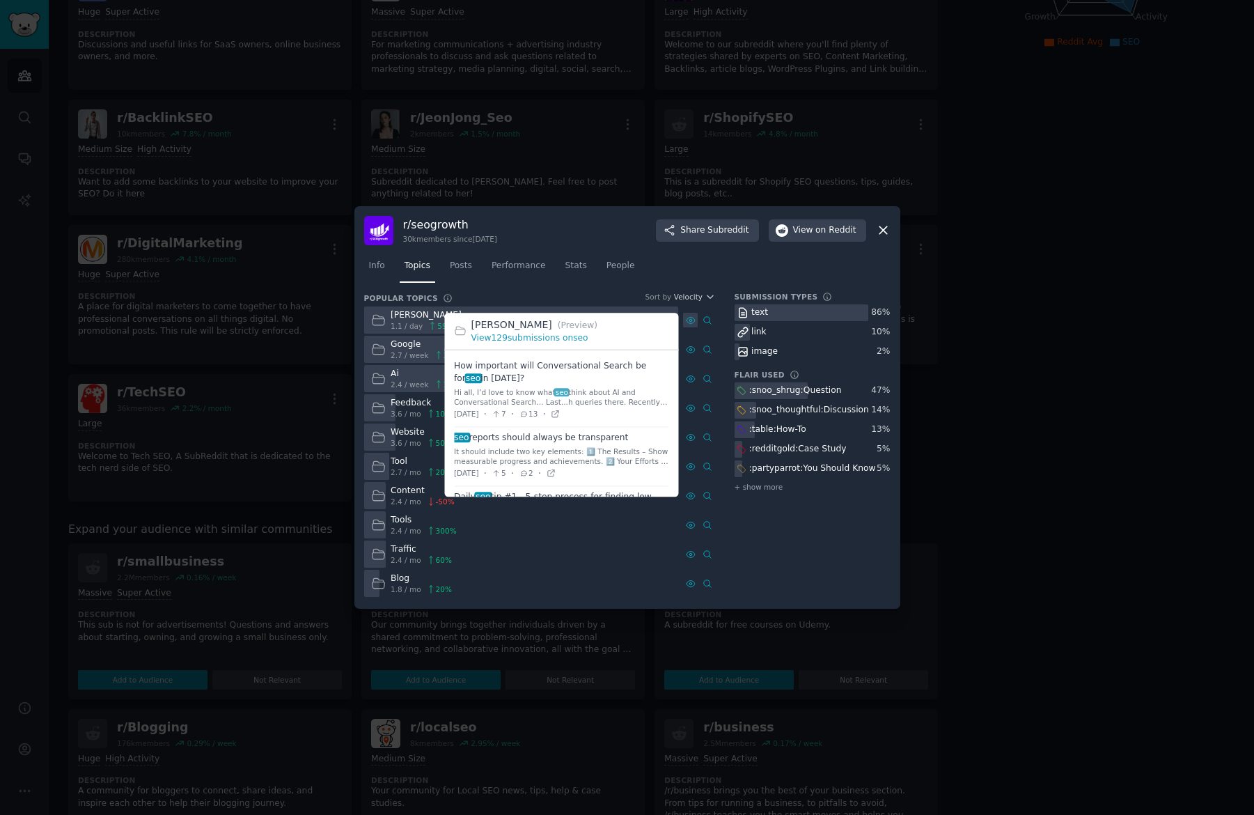
click at [693, 322] on icon at bounding box center [691, 320] width 8 height 6
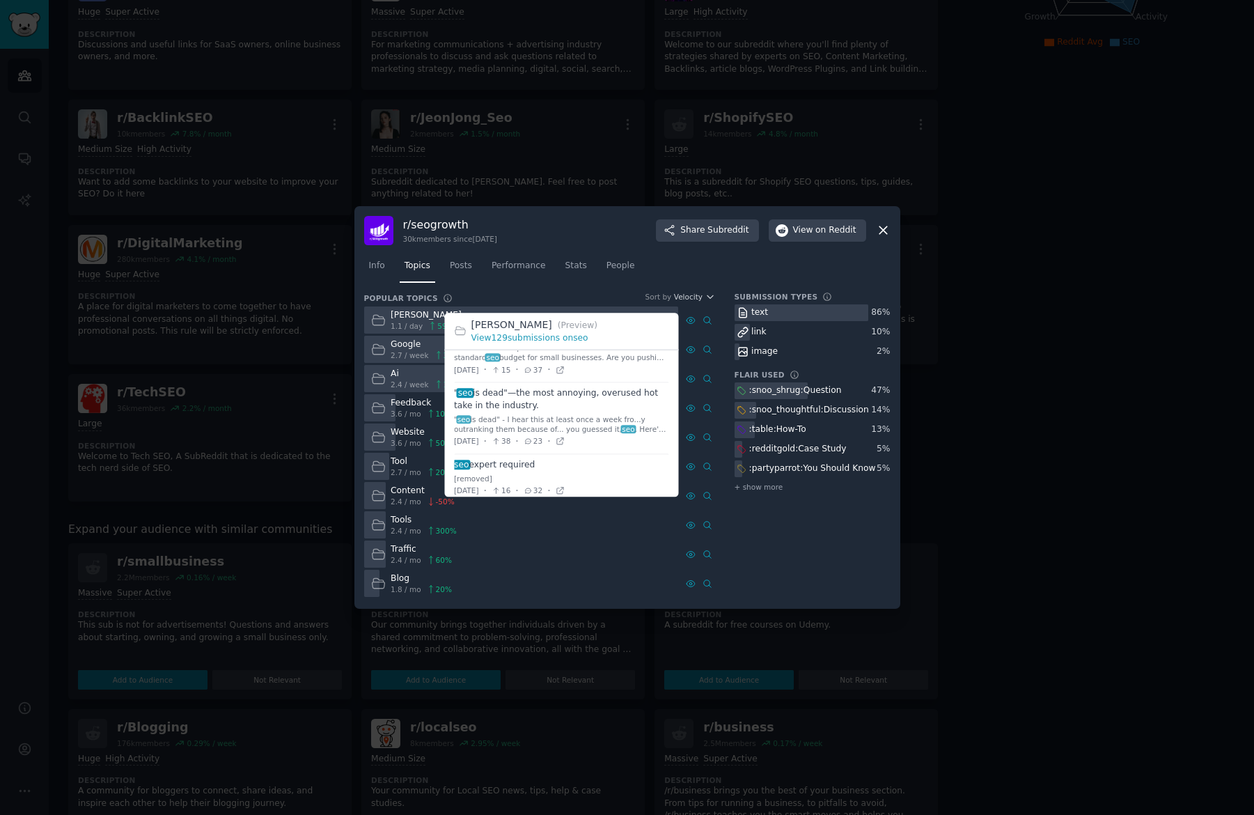
scroll to position [373, 0]
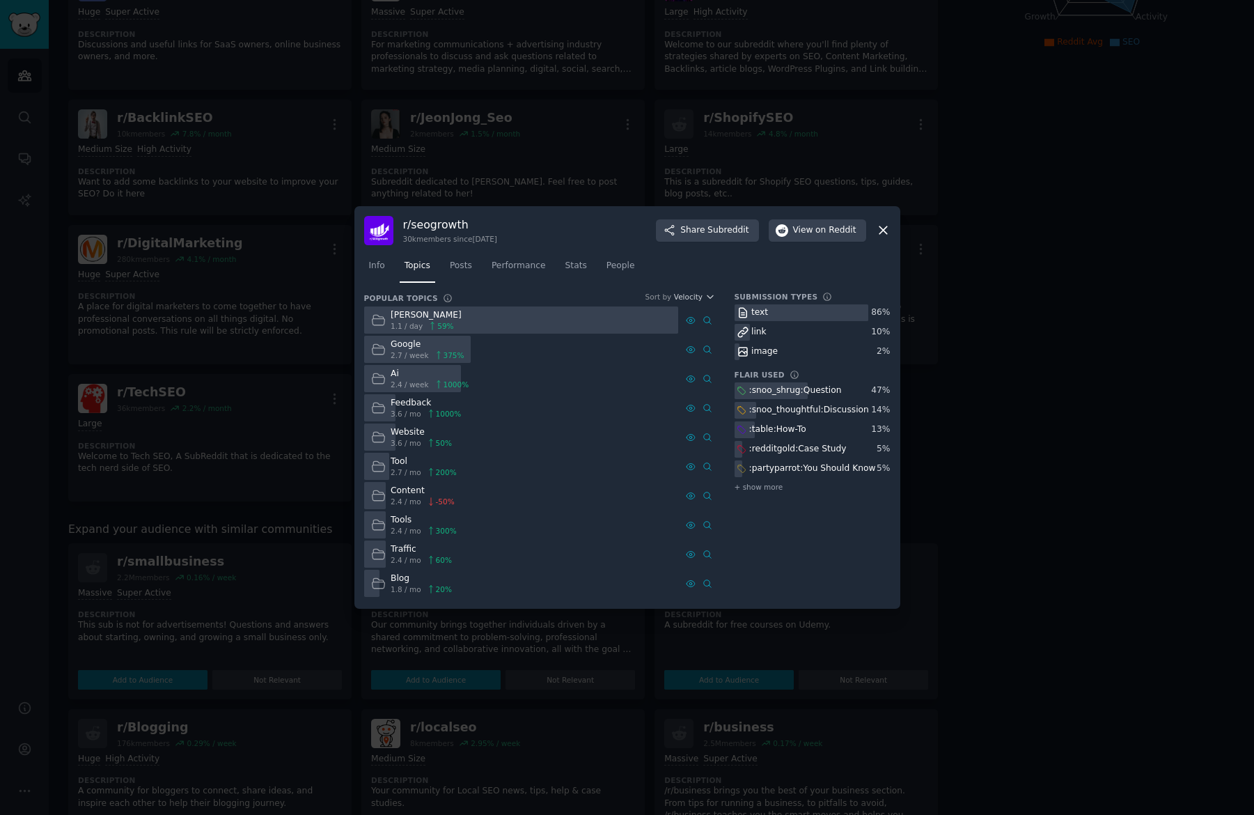
click at [307, 359] on div at bounding box center [627, 407] width 1254 height 815
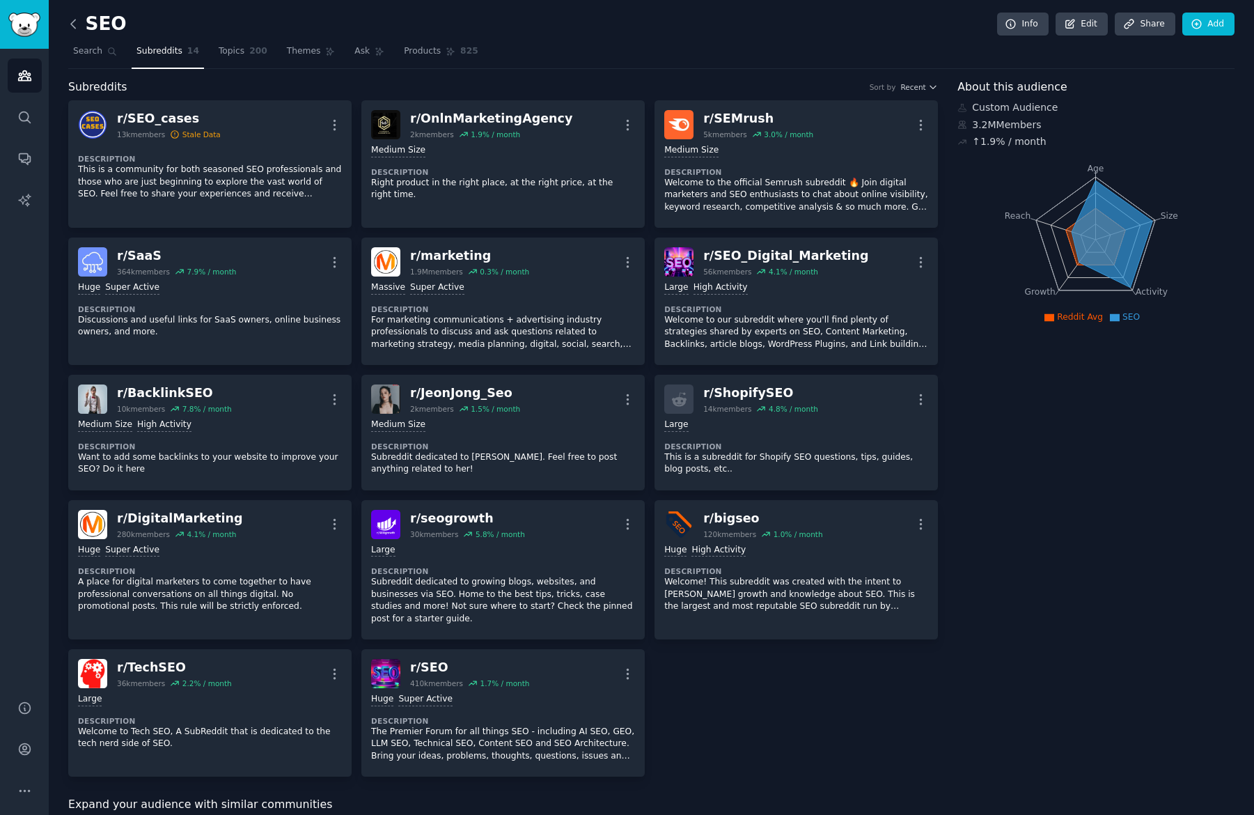
click at [68, 21] on icon at bounding box center [73, 24] width 15 height 15
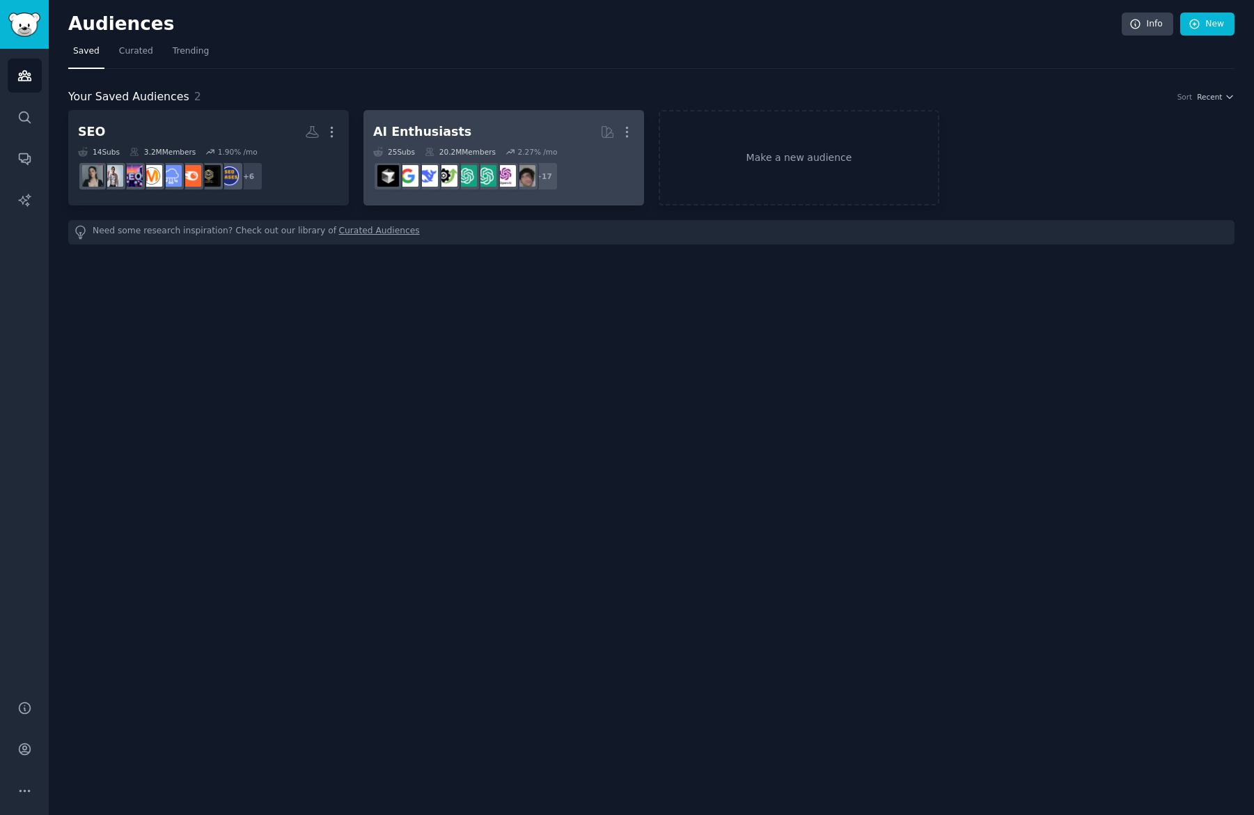
click at [488, 137] on h2 "AI Enthusiasts More" at bounding box center [503, 132] width 261 height 24
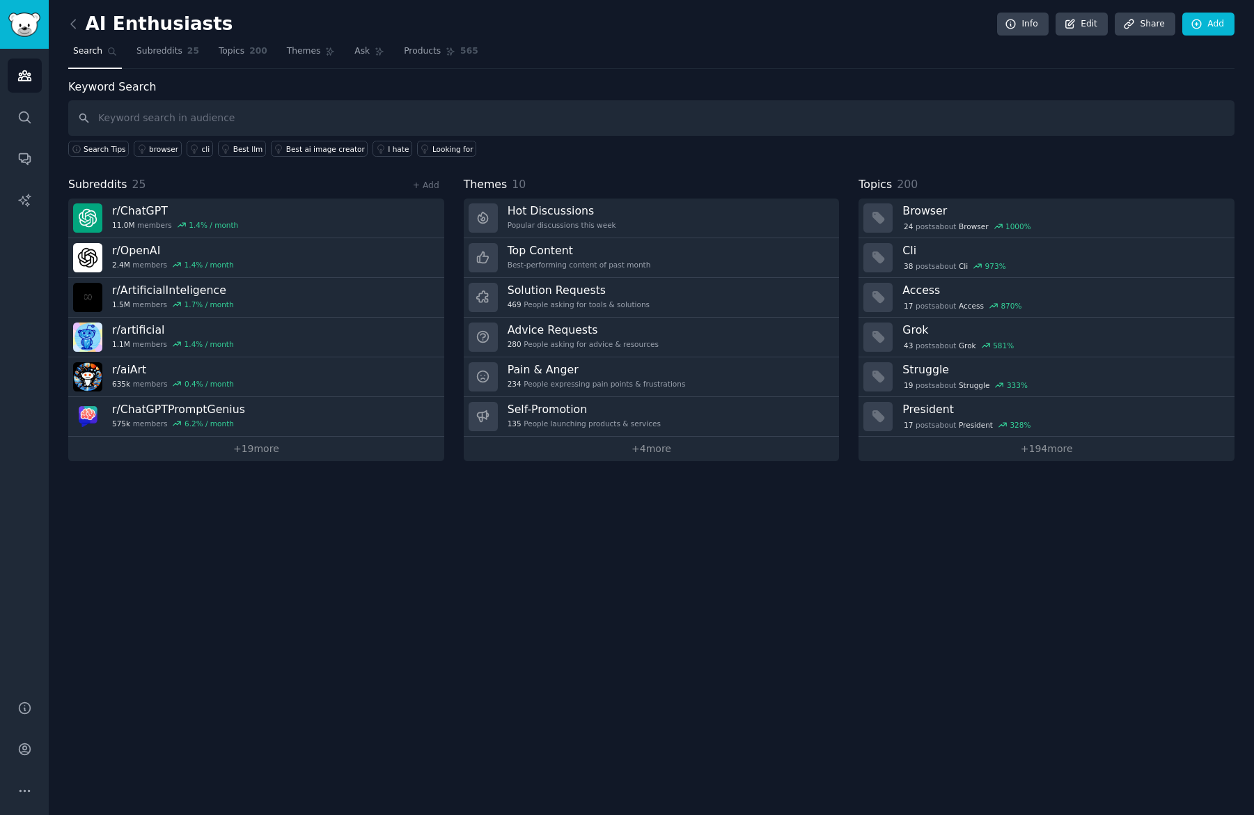
click at [804, 605] on div "AI Enthusiasts Info Edit Share Add Search Subreddits 25 Topics 200 Themes Ask P…" at bounding box center [652, 407] width 1206 height 815
click at [979, 329] on h3 "Grok" at bounding box center [1064, 329] width 322 height 15
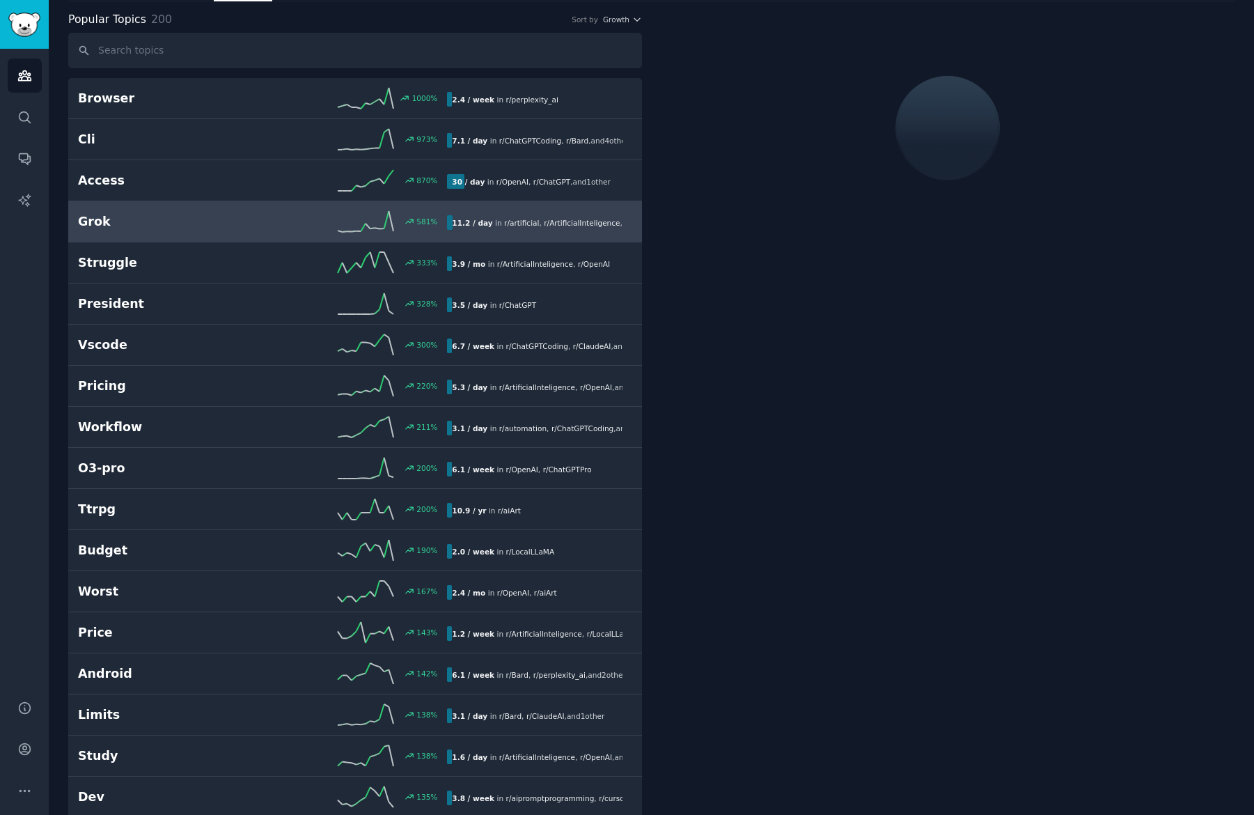
scroll to position [68, 0]
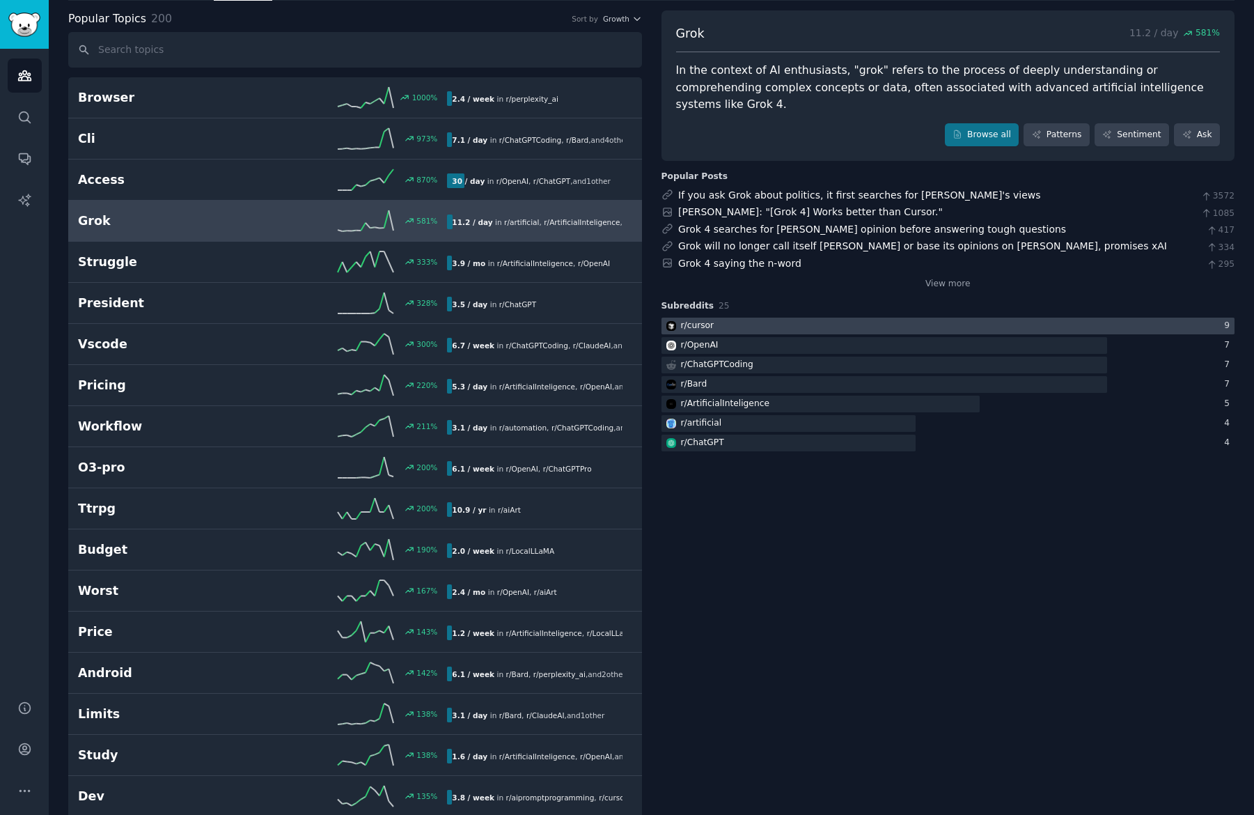
click at [822, 318] on div at bounding box center [949, 326] width 574 height 17
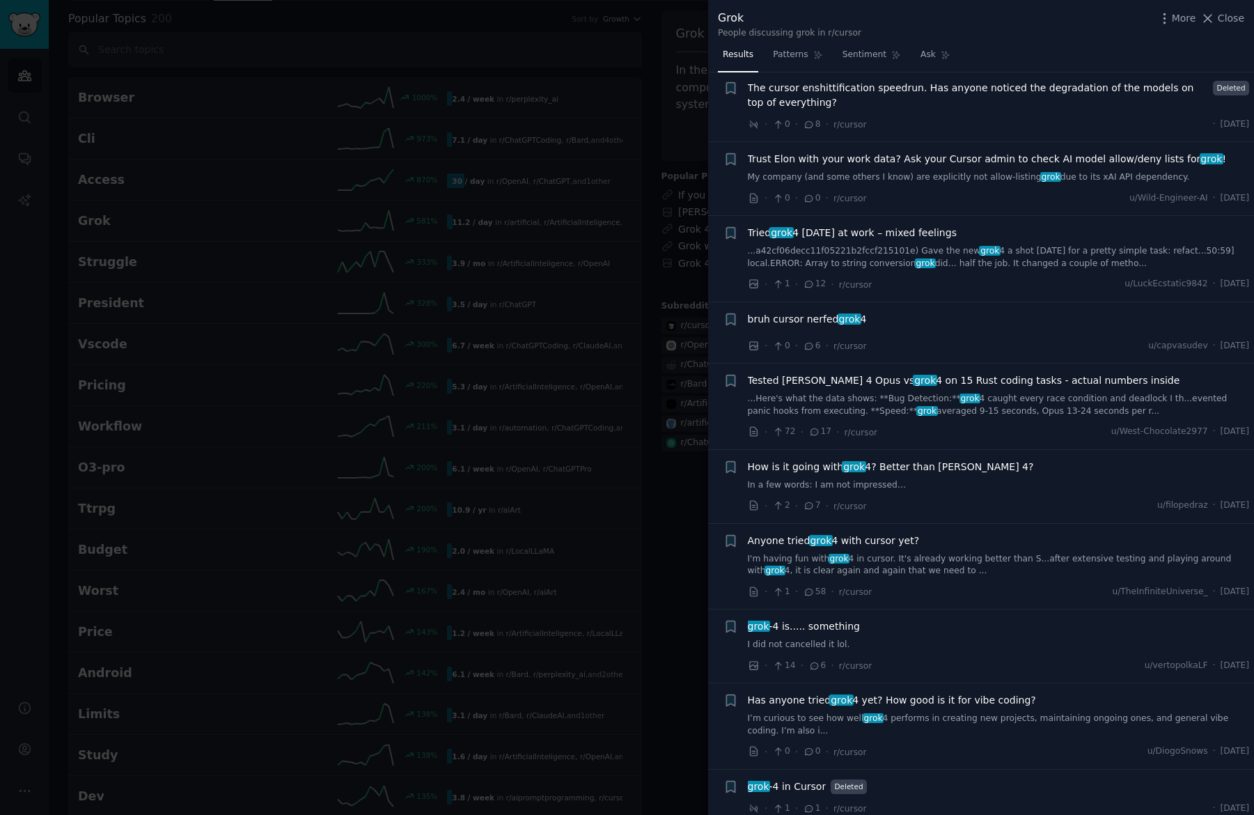
scroll to position [407, 0]
click at [856, 58] on span "Sentiment" at bounding box center [865, 55] width 44 height 13
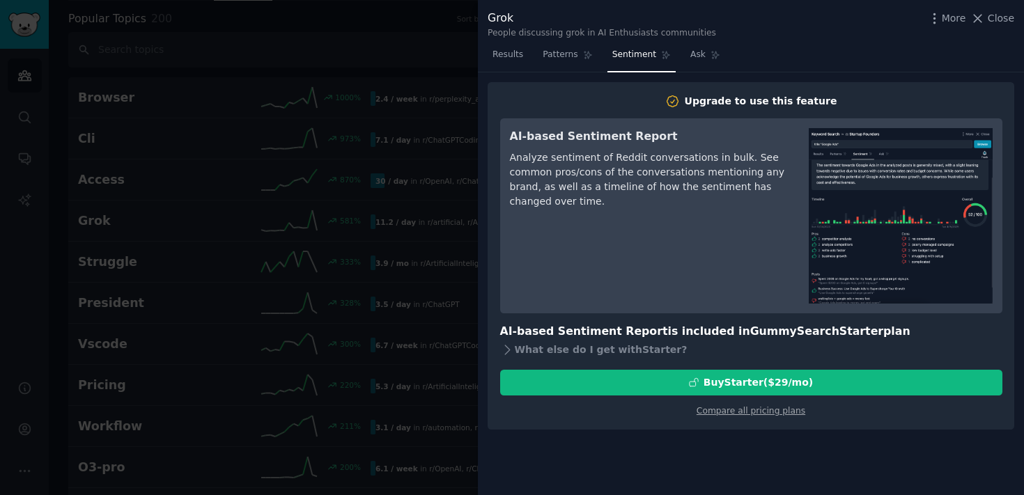
scroll to position [68, 0]
click at [364, 335] on div at bounding box center [512, 247] width 1024 height 495
